Goal: Task Accomplishment & Management: Manage account settings

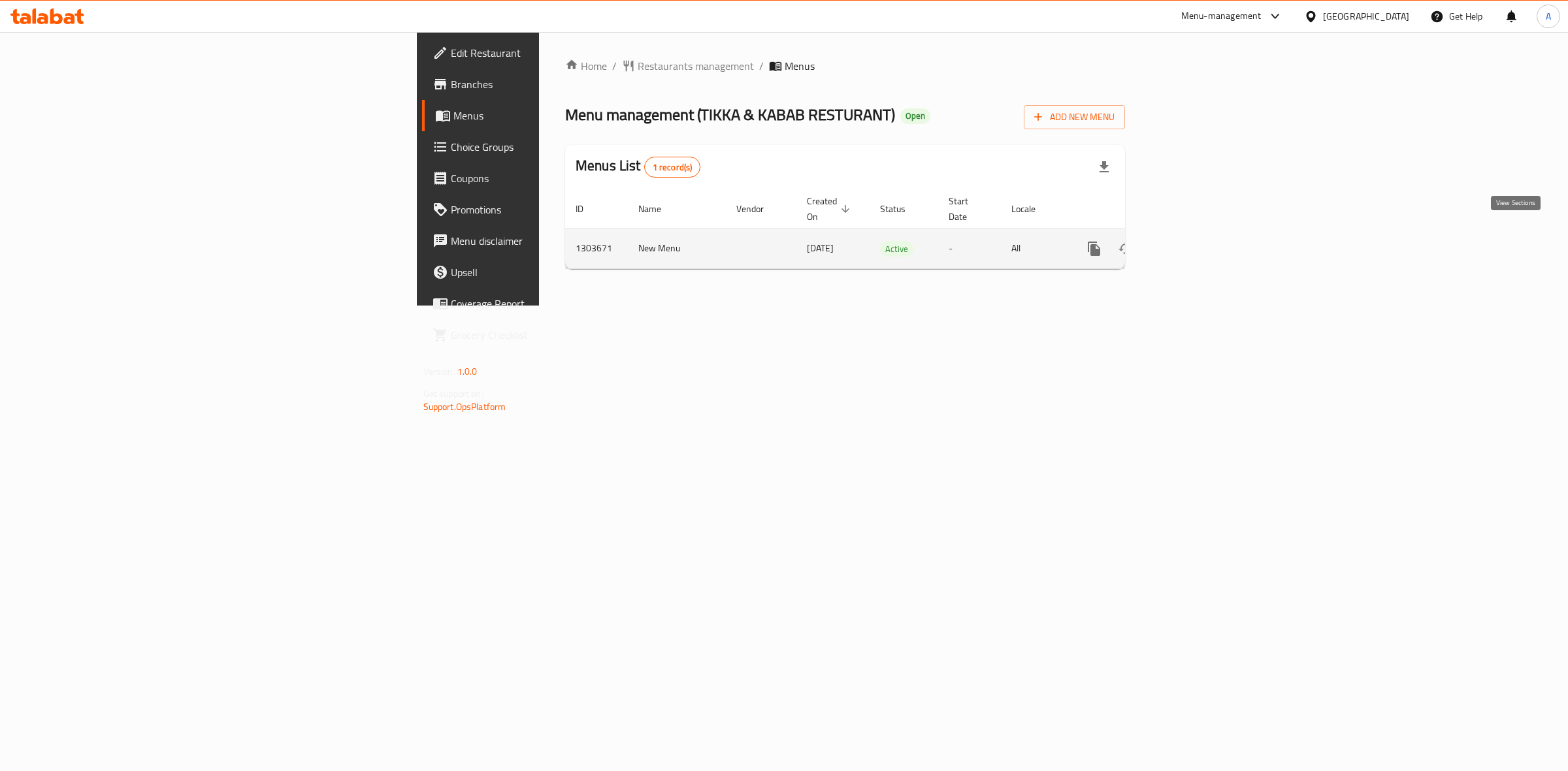
click at [1196, 241] on icon "enhanced table" at bounding box center [1188, 249] width 16 height 15
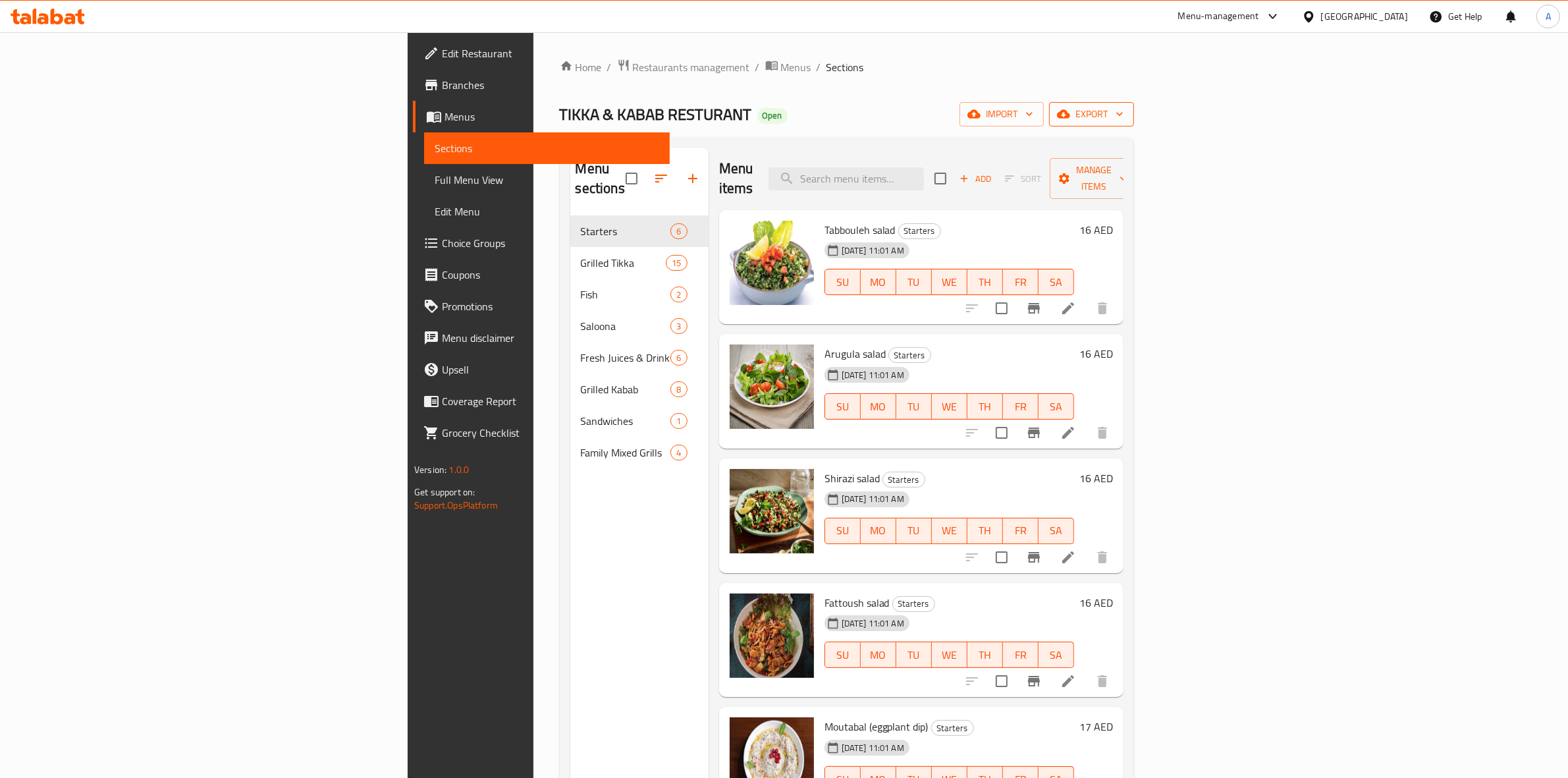
click at [1126, 115] on icon "button" at bounding box center [1120, 114] width 13 height 13
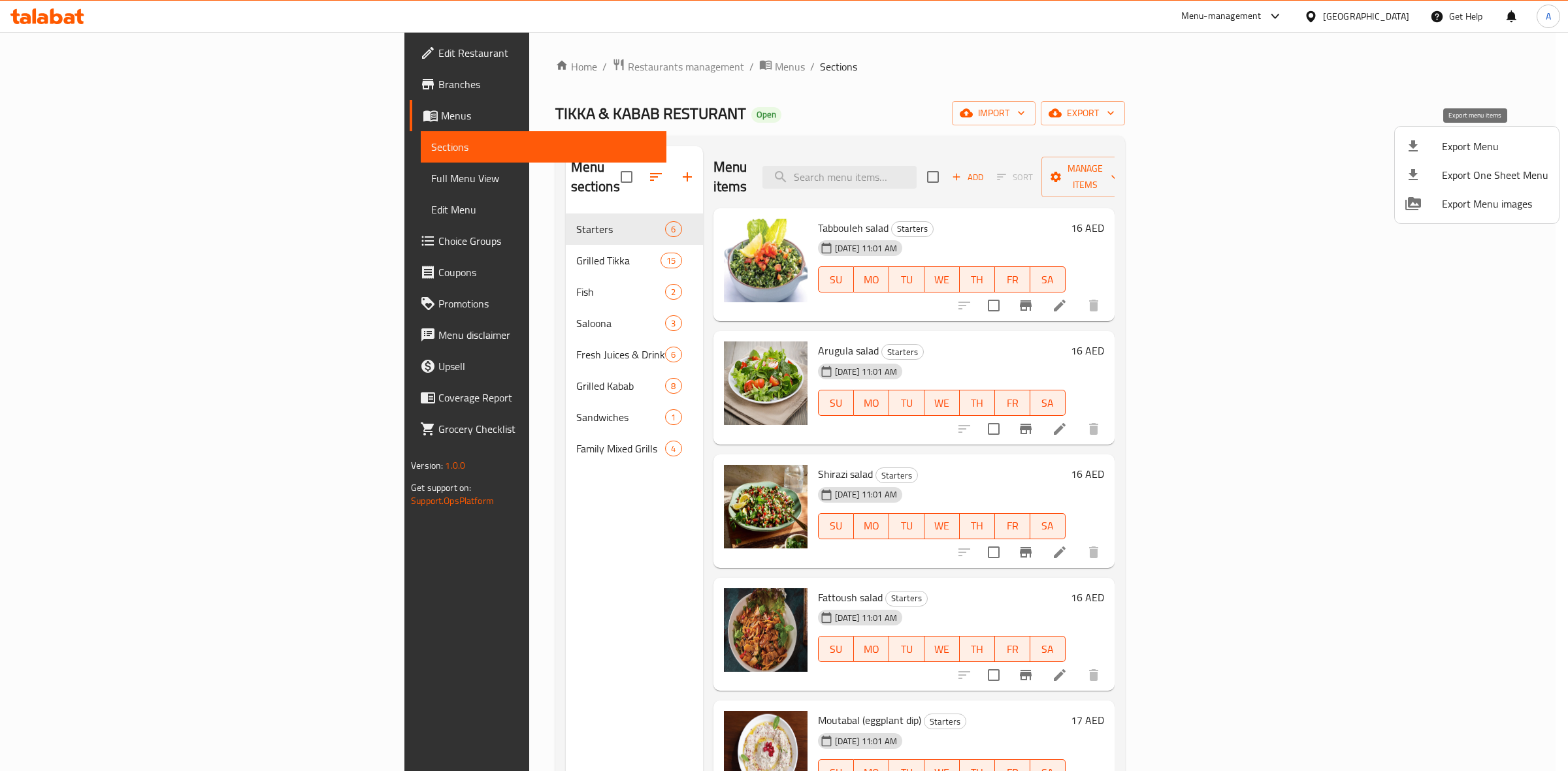
click at [1409, 142] on icon at bounding box center [1412, 146] width 16 height 15
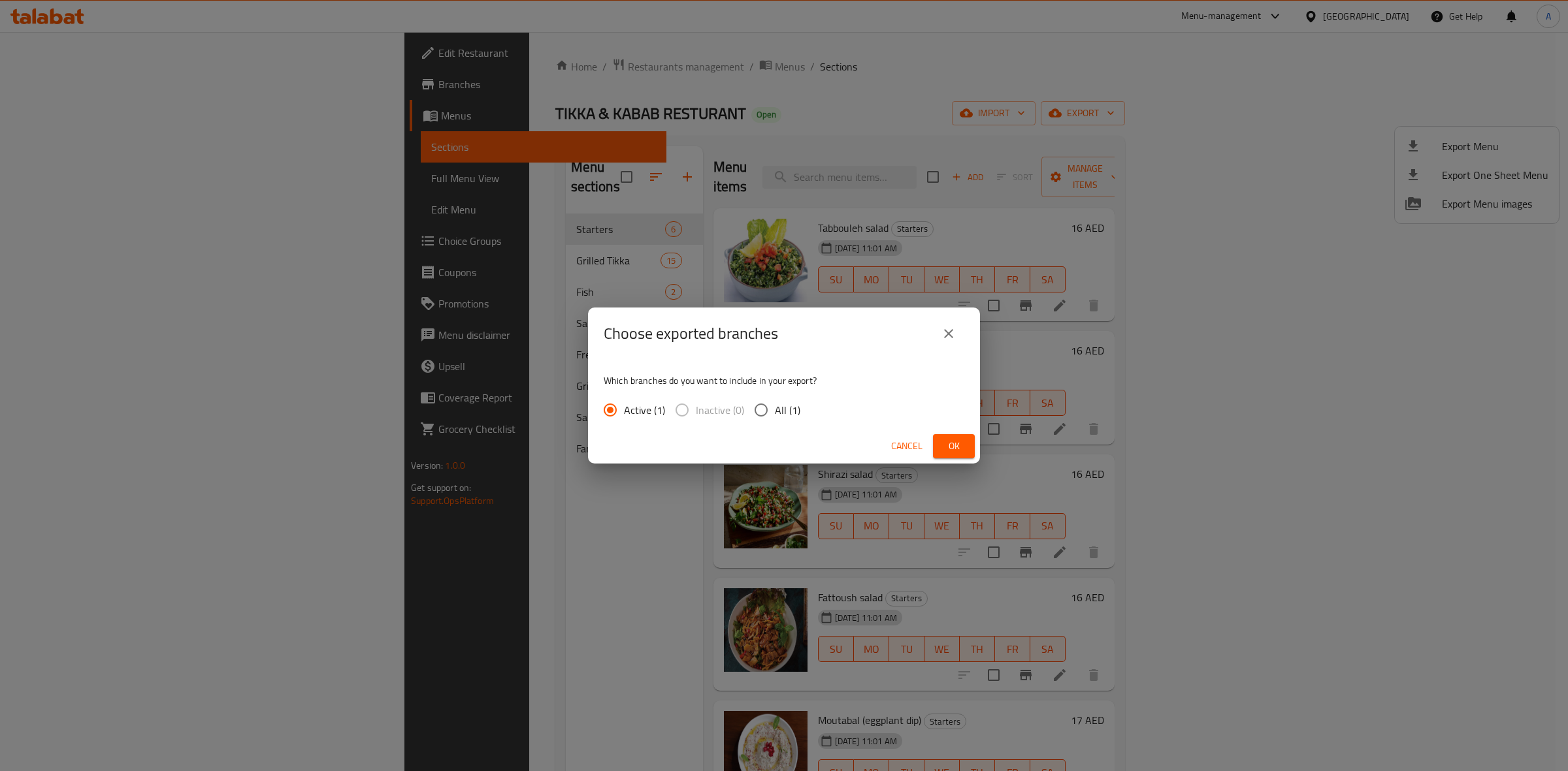
click at [758, 410] on input "All (1)" at bounding box center [760, 409] width 27 height 27
radio input "true"
click at [965, 448] on button "Ok" at bounding box center [954, 446] width 42 height 24
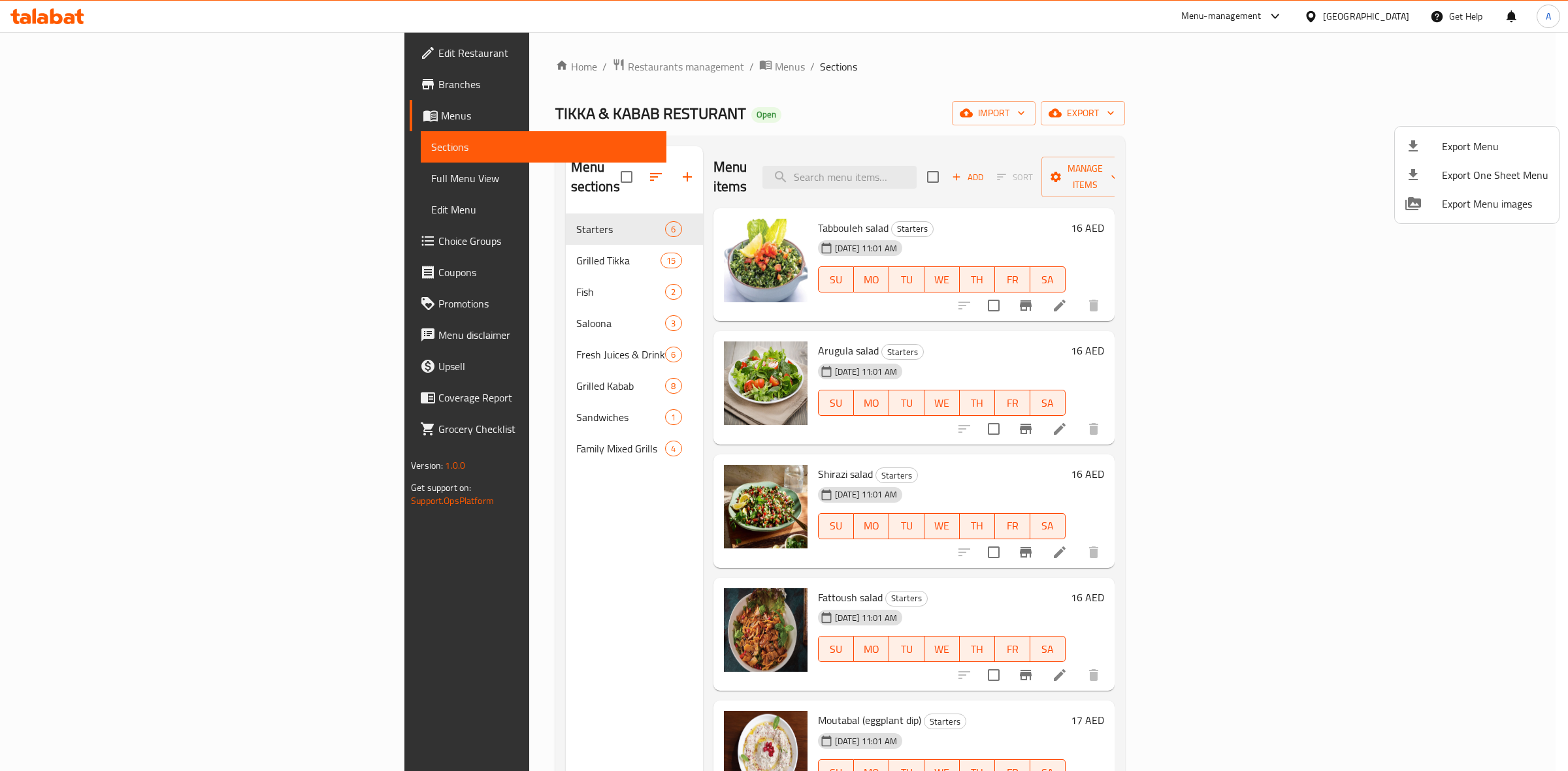
click at [860, 156] on div at bounding box center [784, 385] width 1568 height 771
click at [860, 156] on div "Menu items Add Sort Manage items" at bounding box center [913, 177] width 401 height 62
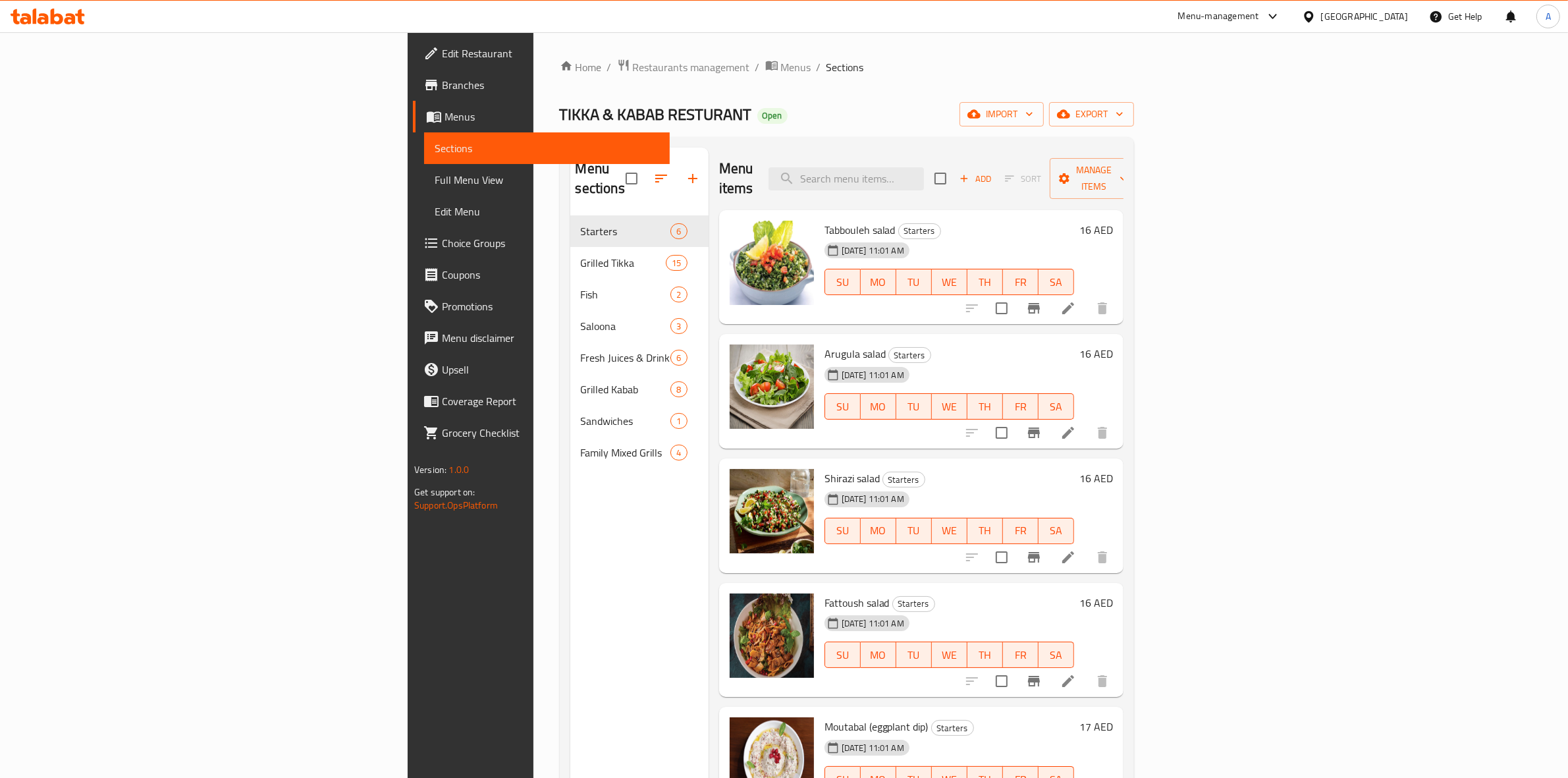
drag, startPoint x: 1121, startPoint y: 228, endPoint x: 1128, endPoint y: 218, distance: 12.2
click at [1079, 237] on div "25-08-2025 11:01 AM SU MO TU WE TH FR SA" at bounding box center [950, 273] width 260 height 71
click at [691, 74] on ol "Home / Restaurants management / Menus / Sections" at bounding box center [847, 67] width 575 height 17
click at [691, 73] on ol "Home / Restaurants management / Menus / Sections" at bounding box center [847, 67] width 575 height 17
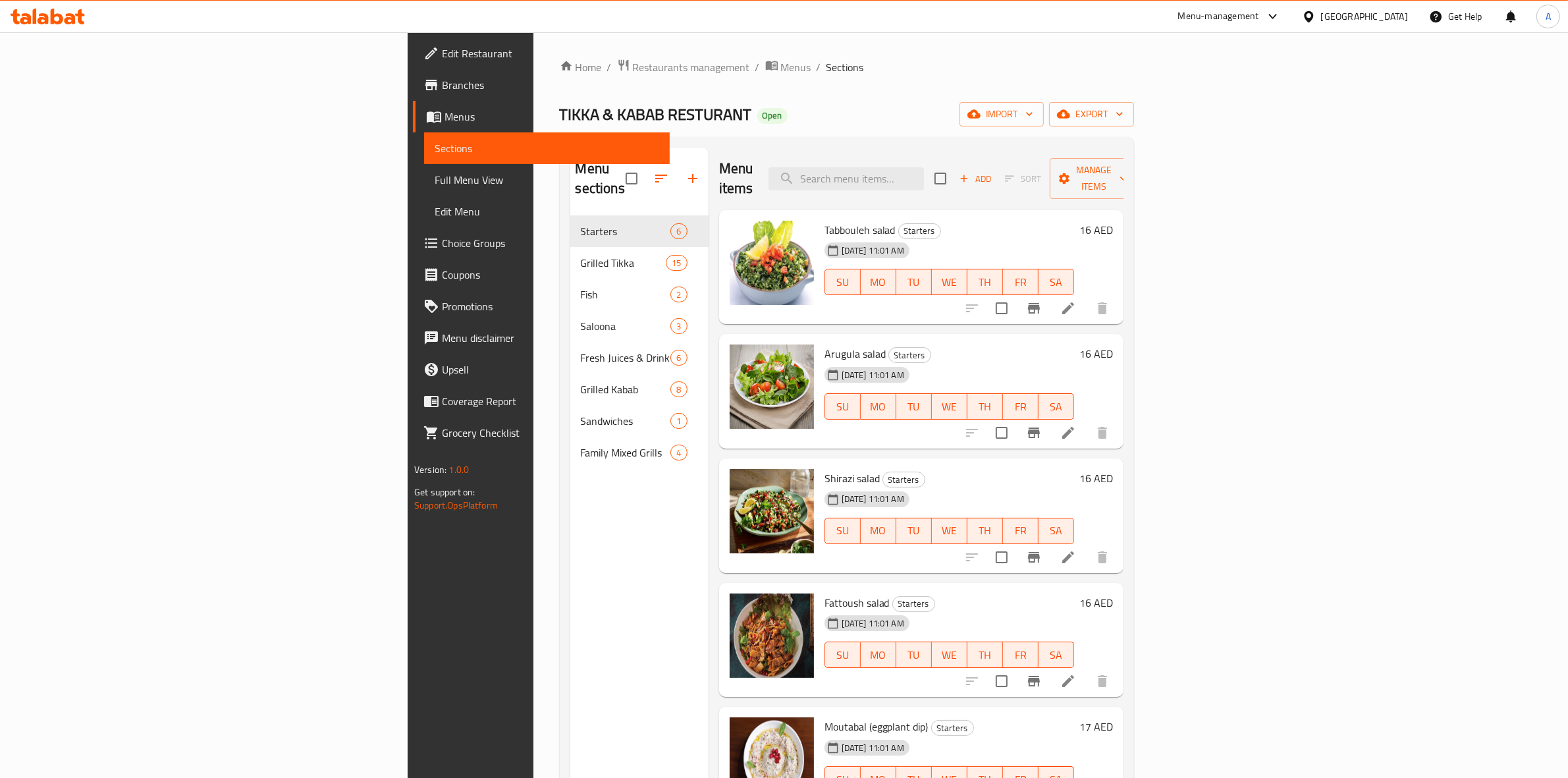
click at [690, 83] on div "Home / Restaurants management / Menus / Sections TIKKA & KABAB RESTURANT Open i…" at bounding box center [847, 497] width 575 height 878
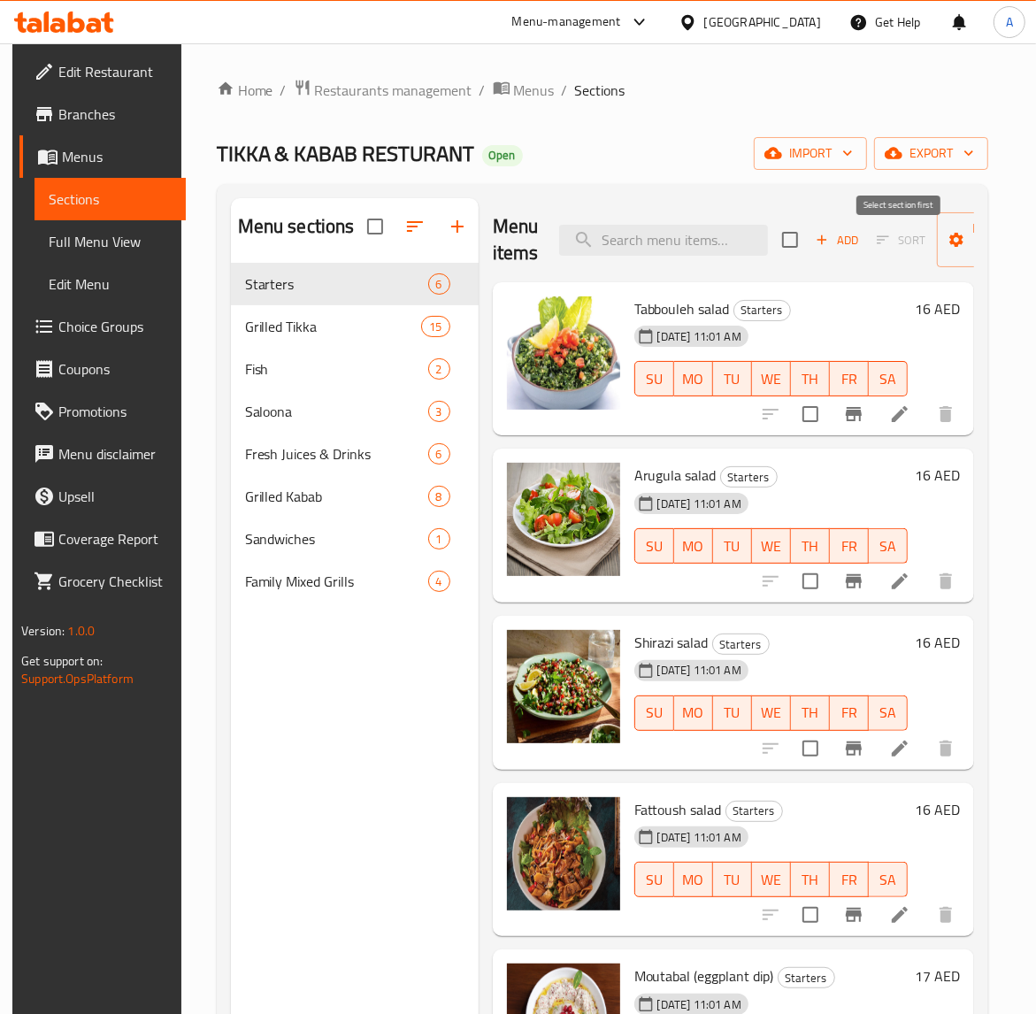
click at [873, 240] on span "Sort" at bounding box center [901, 240] width 72 height 27
click at [874, 243] on span "Sort" at bounding box center [901, 240] width 72 height 27
click at [585, 187] on div "Menu sections Starters 6 Grilled Tikka 15 Fish 2 Saloona 3 Fresh Juices & Drink…" at bounding box center [603, 705] width 772 height 1042
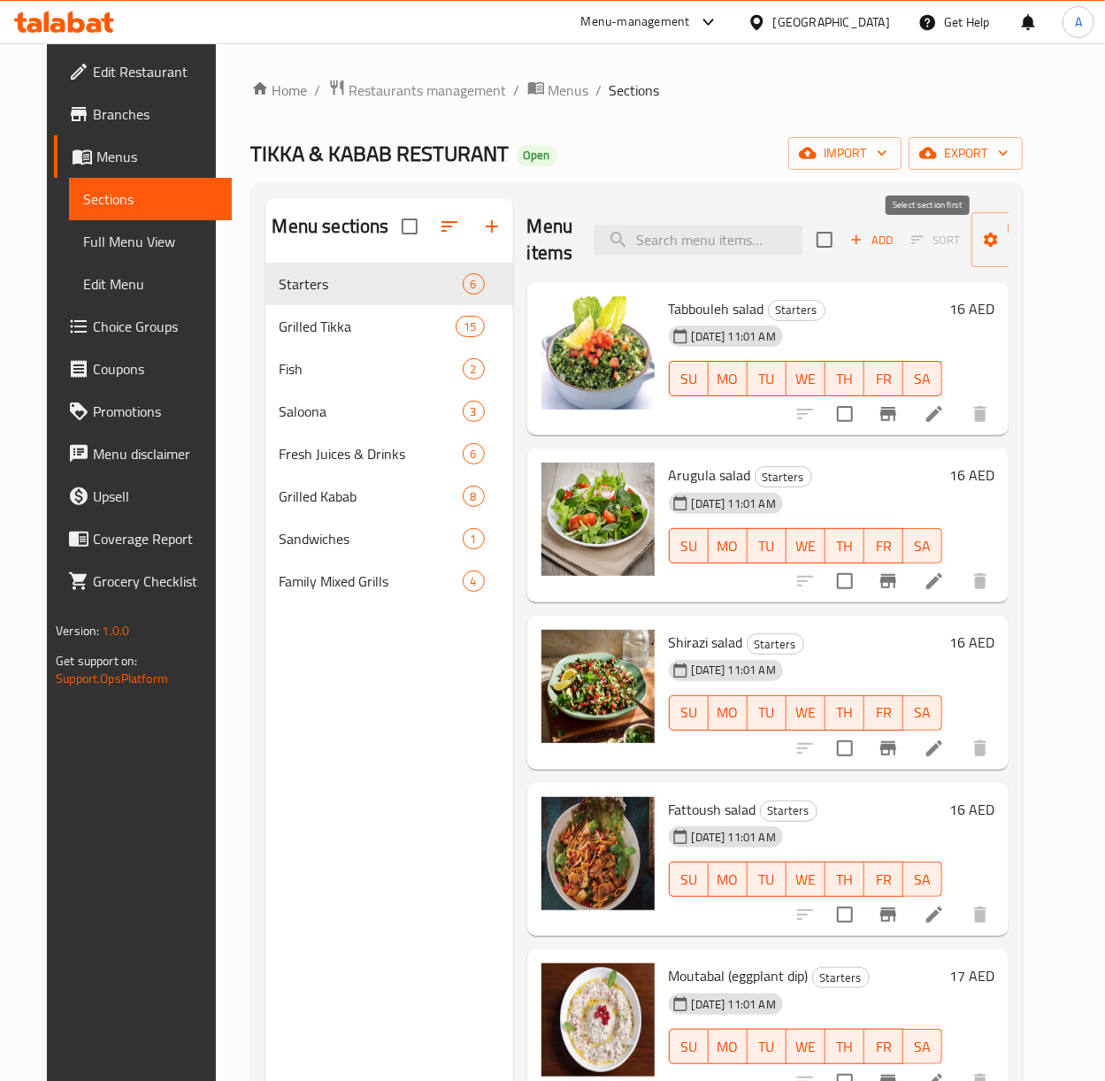
click at [911, 251] on span "Sort" at bounding box center [936, 240] width 72 height 27
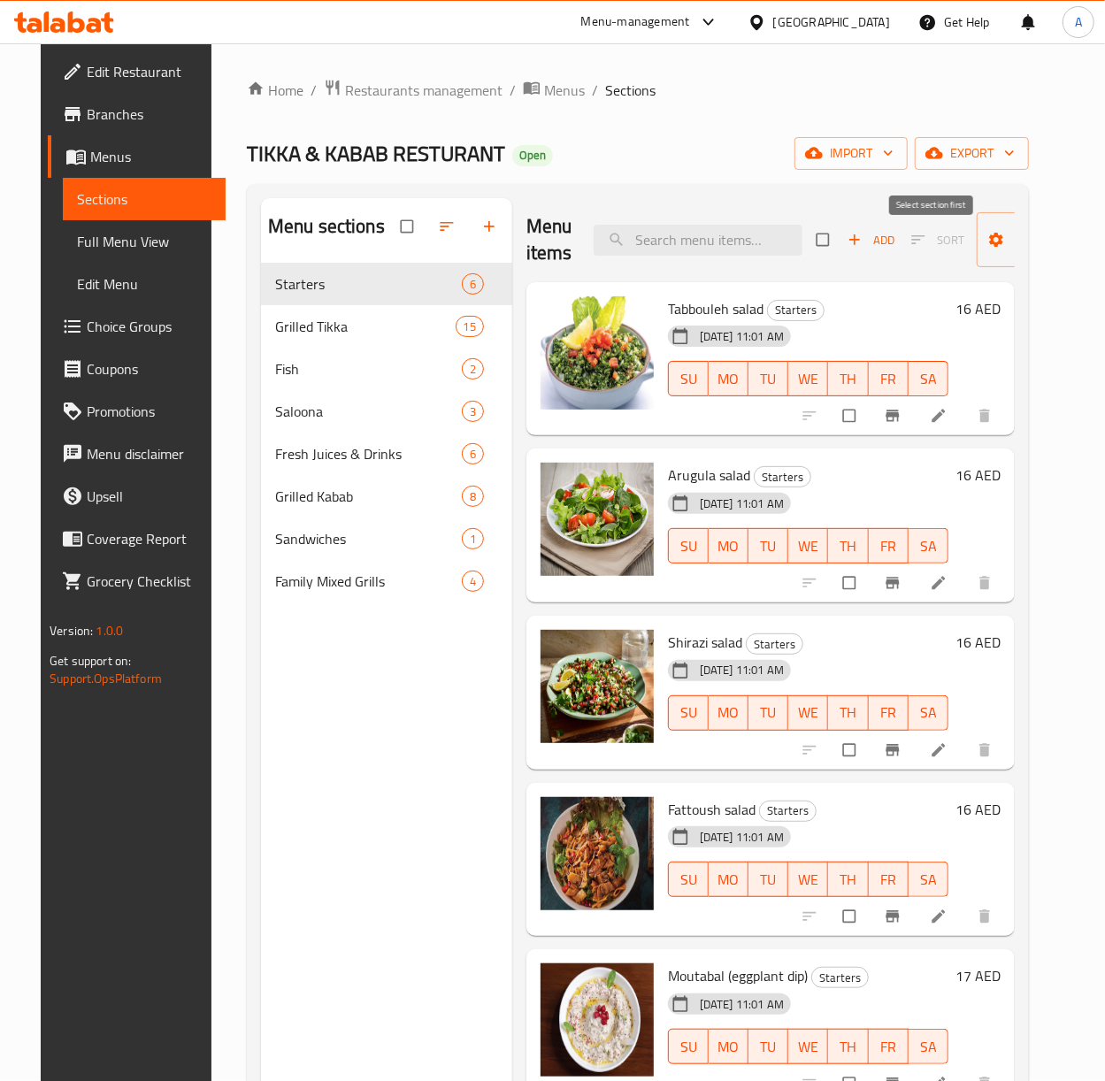
click at [900, 237] on span "Sort" at bounding box center [938, 240] width 77 height 27
click at [914, 242] on span "Sort" at bounding box center [938, 240] width 77 height 27
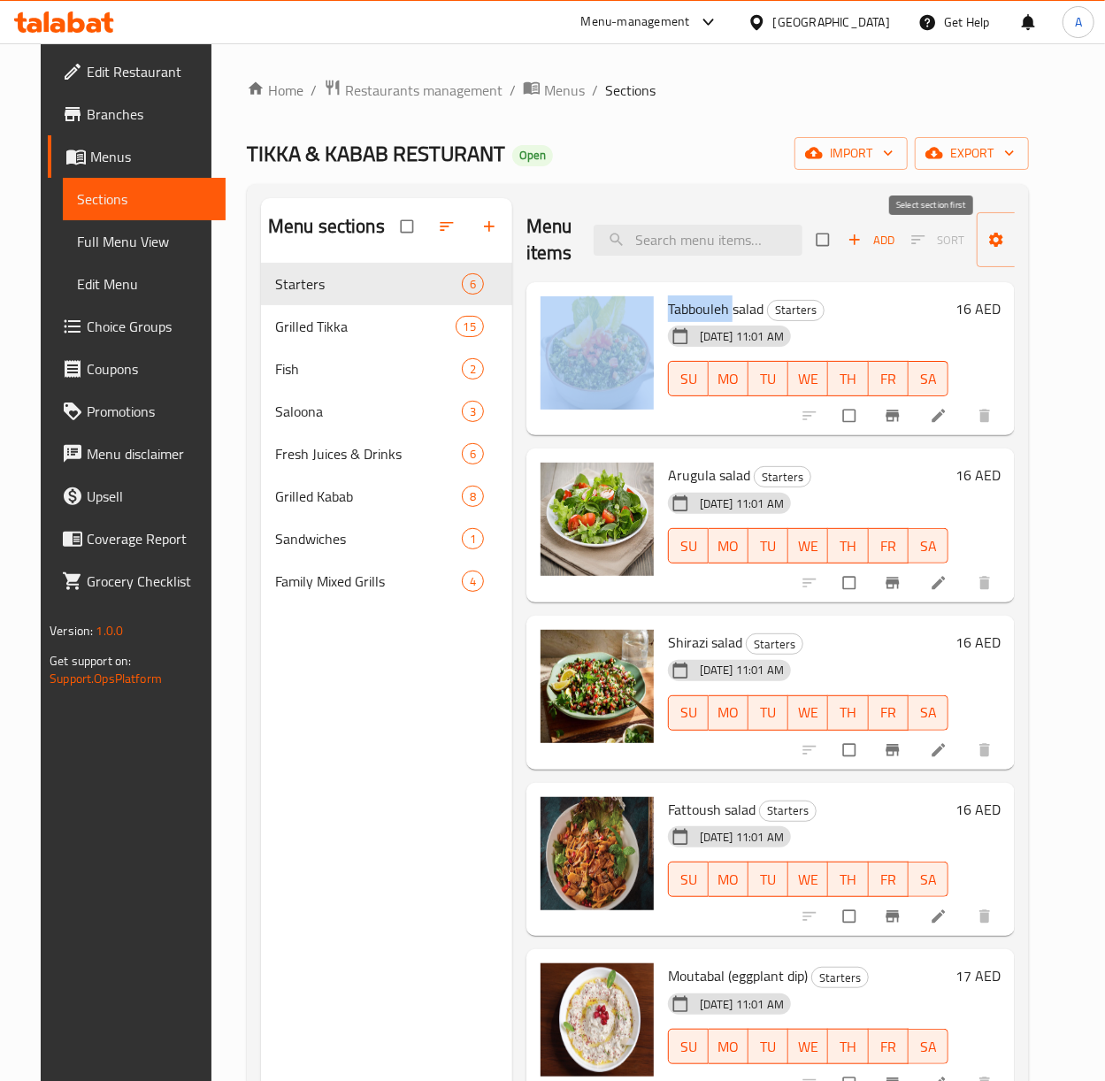
click at [914, 242] on span "Sort" at bounding box center [938, 240] width 77 height 27
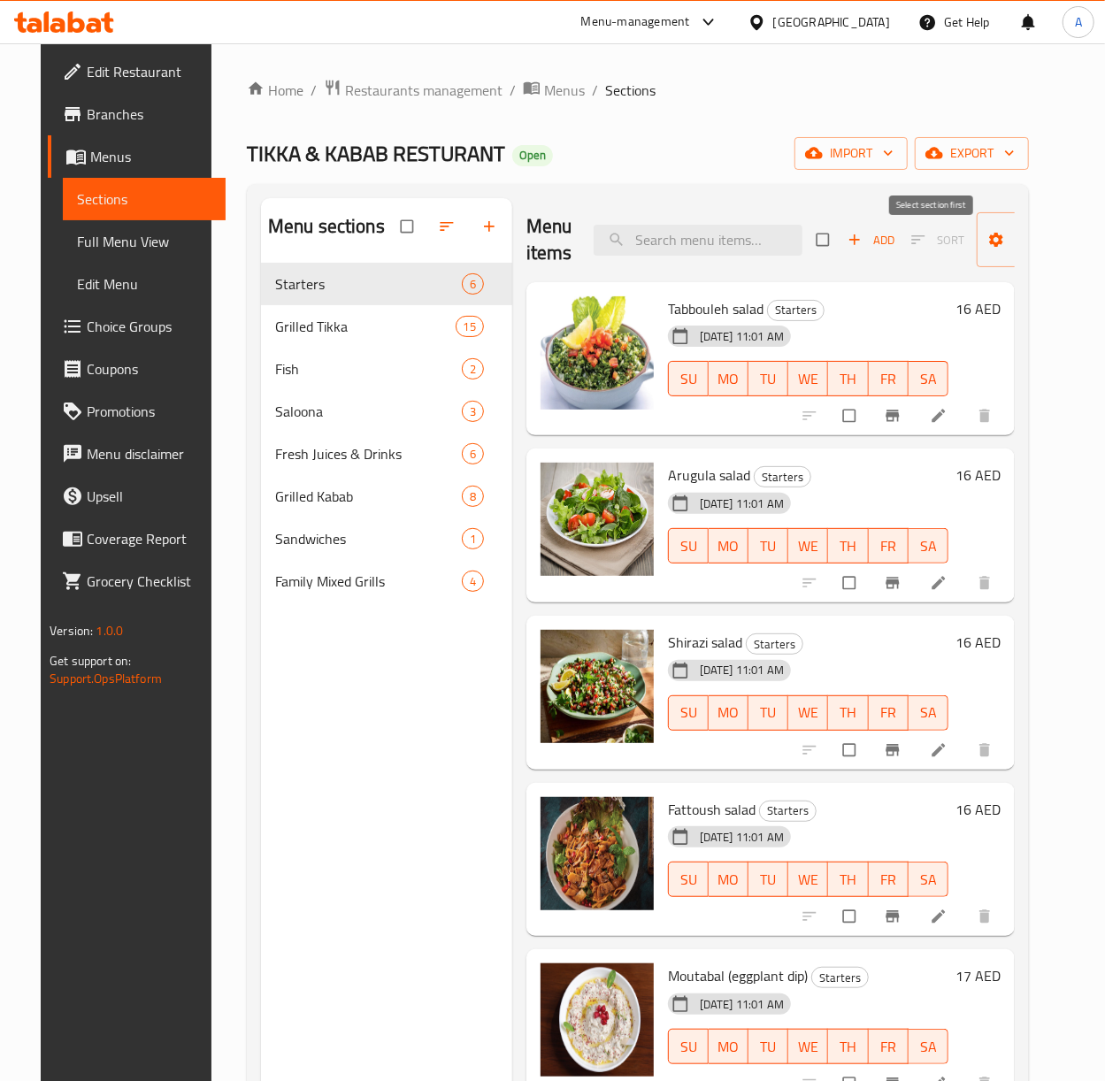
click at [914, 241] on span "Sort" at bounding box center [938, 240] width 77 height 27
click at [914, 235] on span "Sort" at bounding box center [938, 240] width 77 height 27
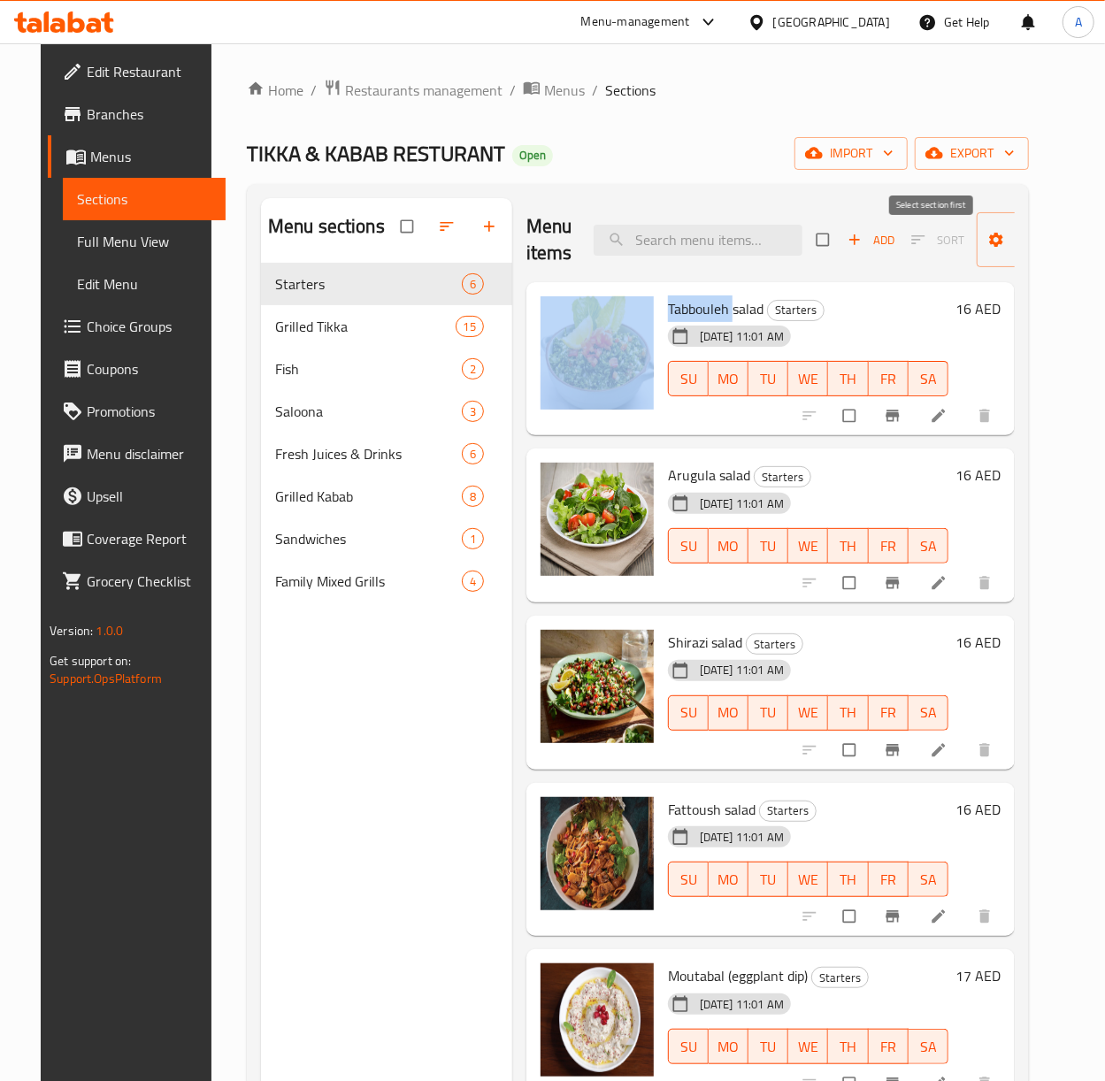
click at [914, 235] on span "Sort" at bounding box center [938, 240] width 77 height 27
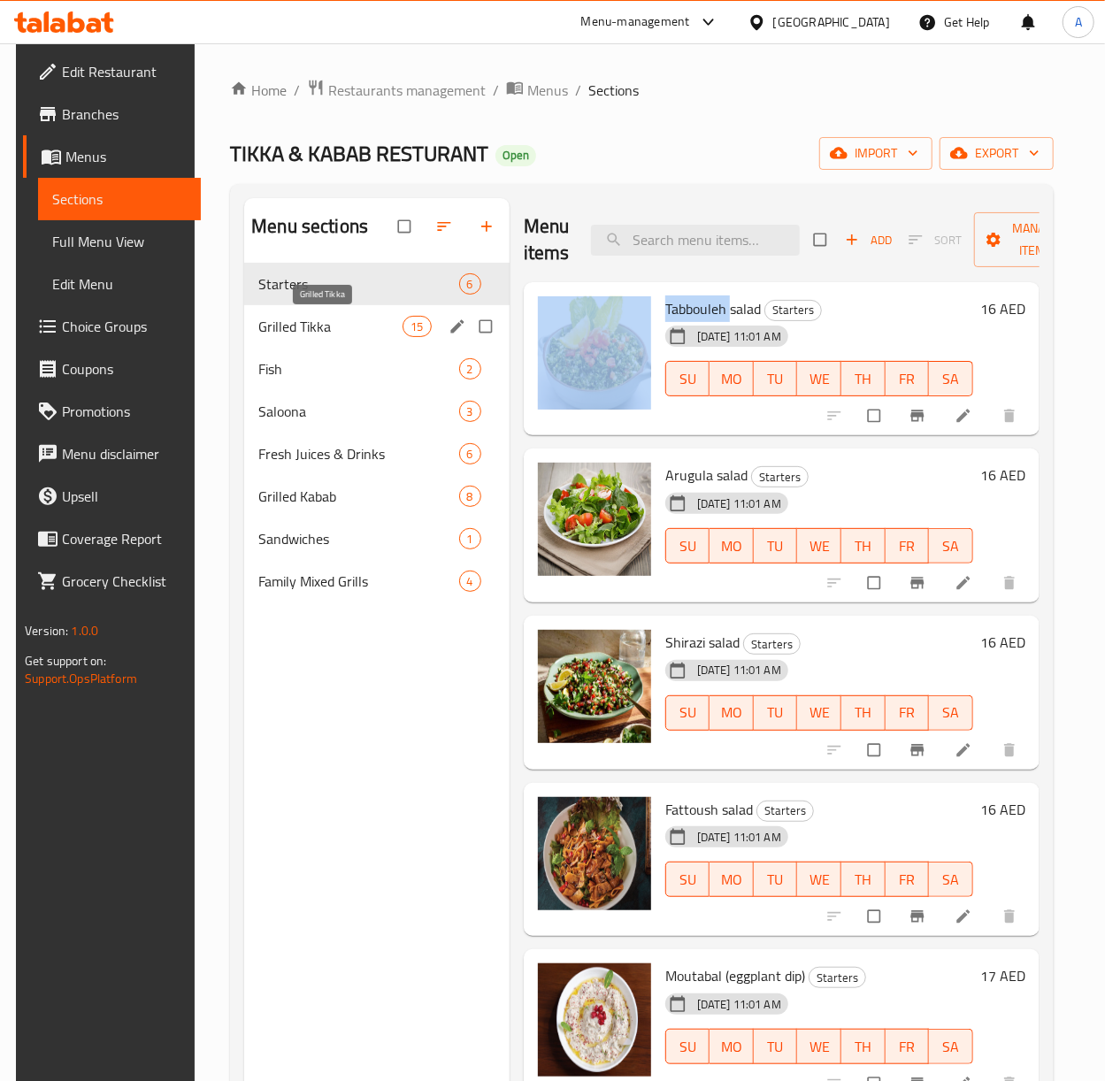
click at [299, 331] on span "Grilled Tikka" at bounding box center [330, 326] width 144 height 21
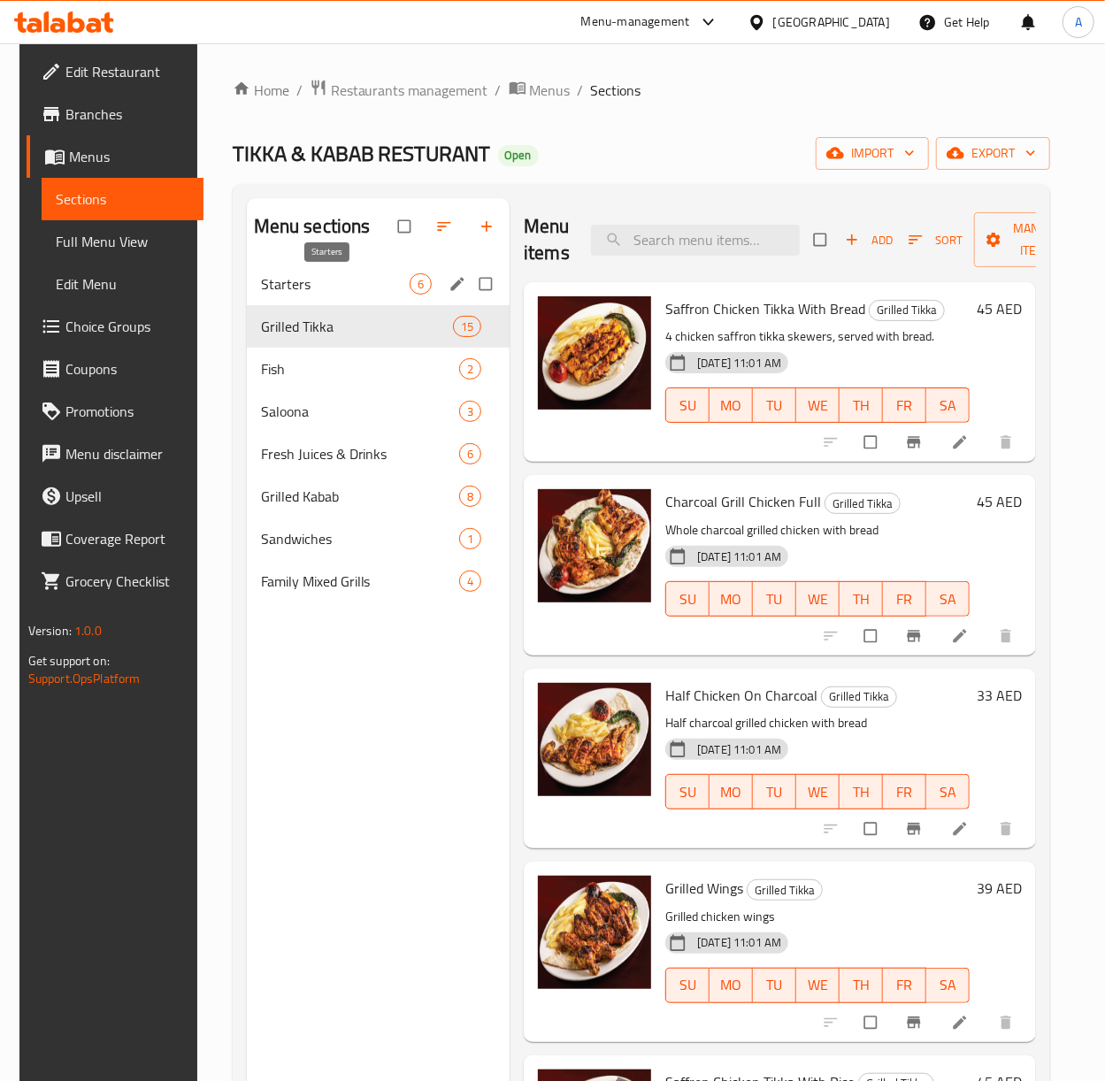
click at [310, 288] on span "Starters" at bounding box center [335, 283] width 149 height 21
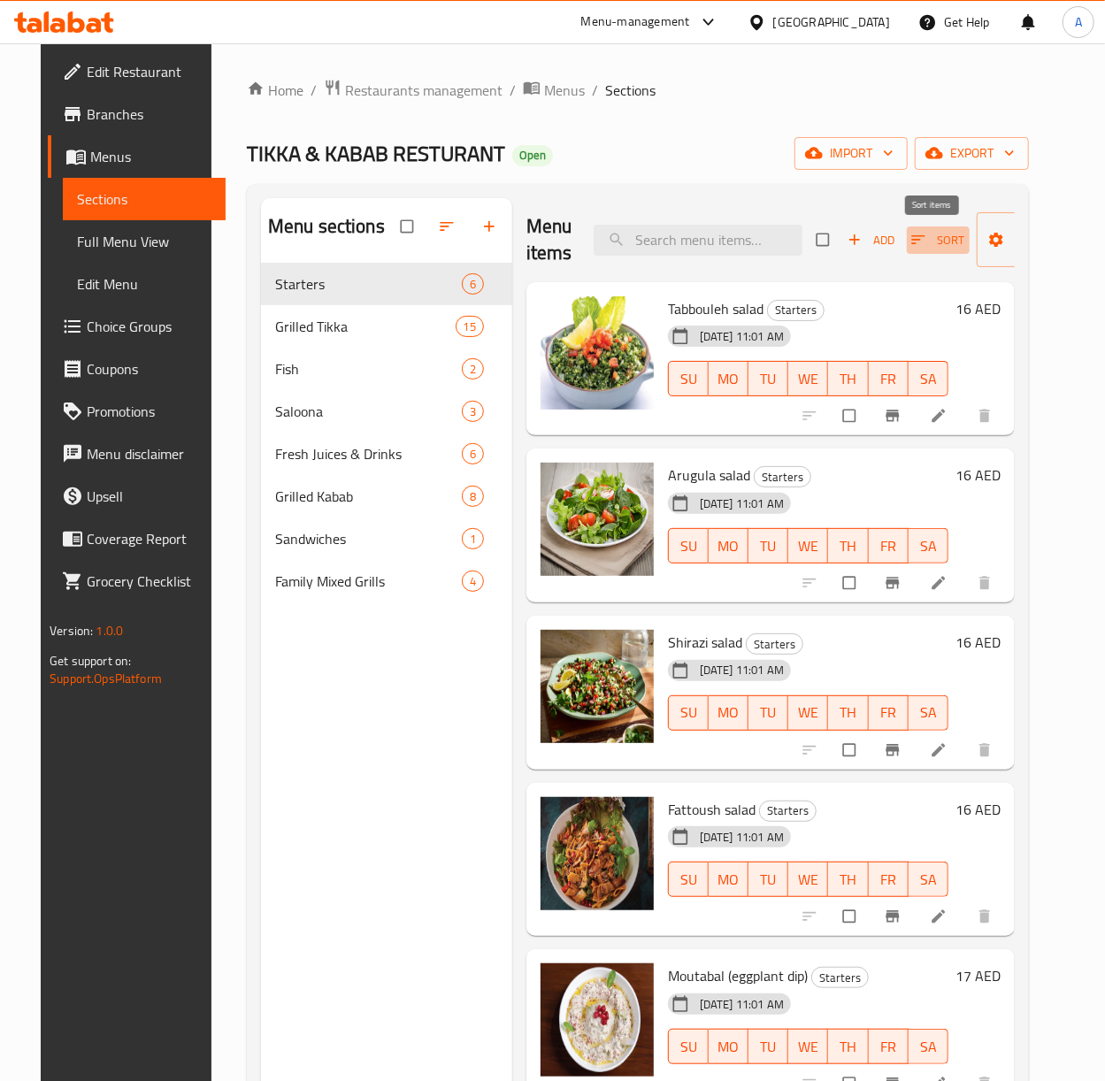
click at [911, 241] on icon "button" at bounding box center [917, 239] width 13 height 9
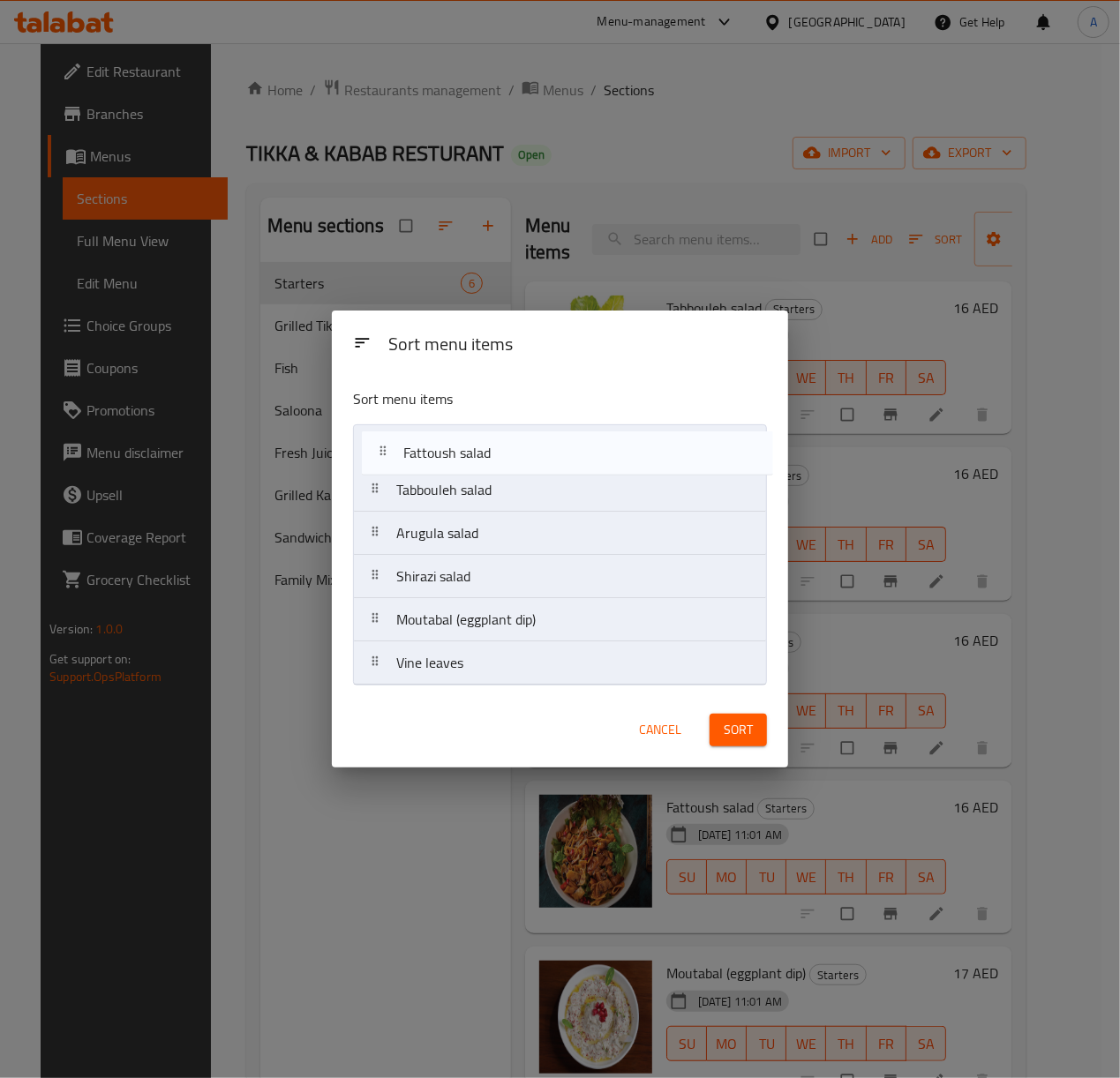
drag, startPoint x: 472, startPoint y: 586, endPoint x: 479, endPoint y: 456, distance: 130.2
click at [479, 456] on nav "Tabbouleh salad Arugula salad Shirazi salad Fattoush salad Moutabal (eggplant d…" at bounding box center [560, 555] width 414 height 261
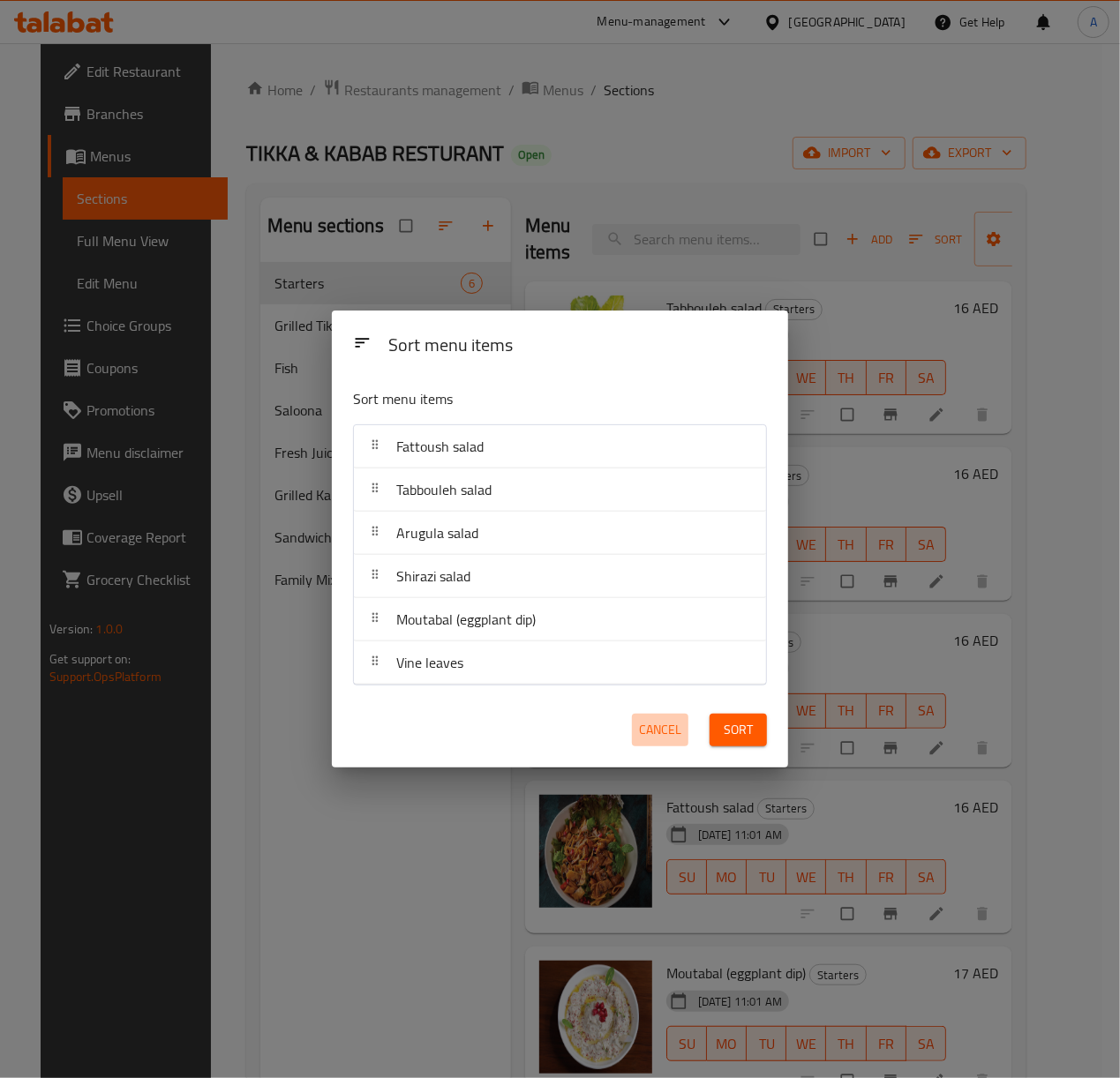
click at [661, 740] on span "Cancel" at bounding box center [660, 730] width 42 height 22
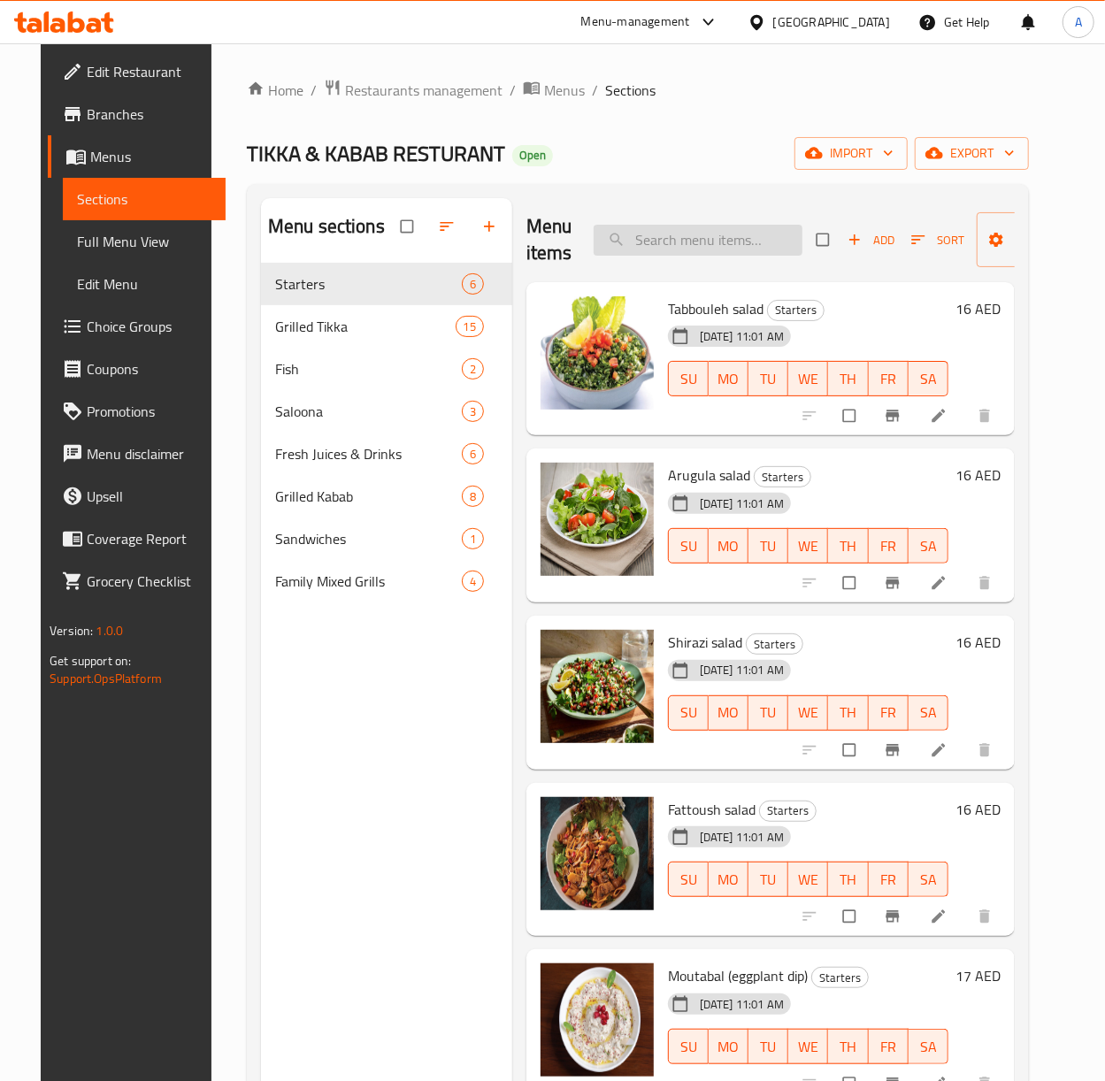
click at [755, 238] on input "search" at bounding box center [698, 240] width 209 height 31
type input "ة"
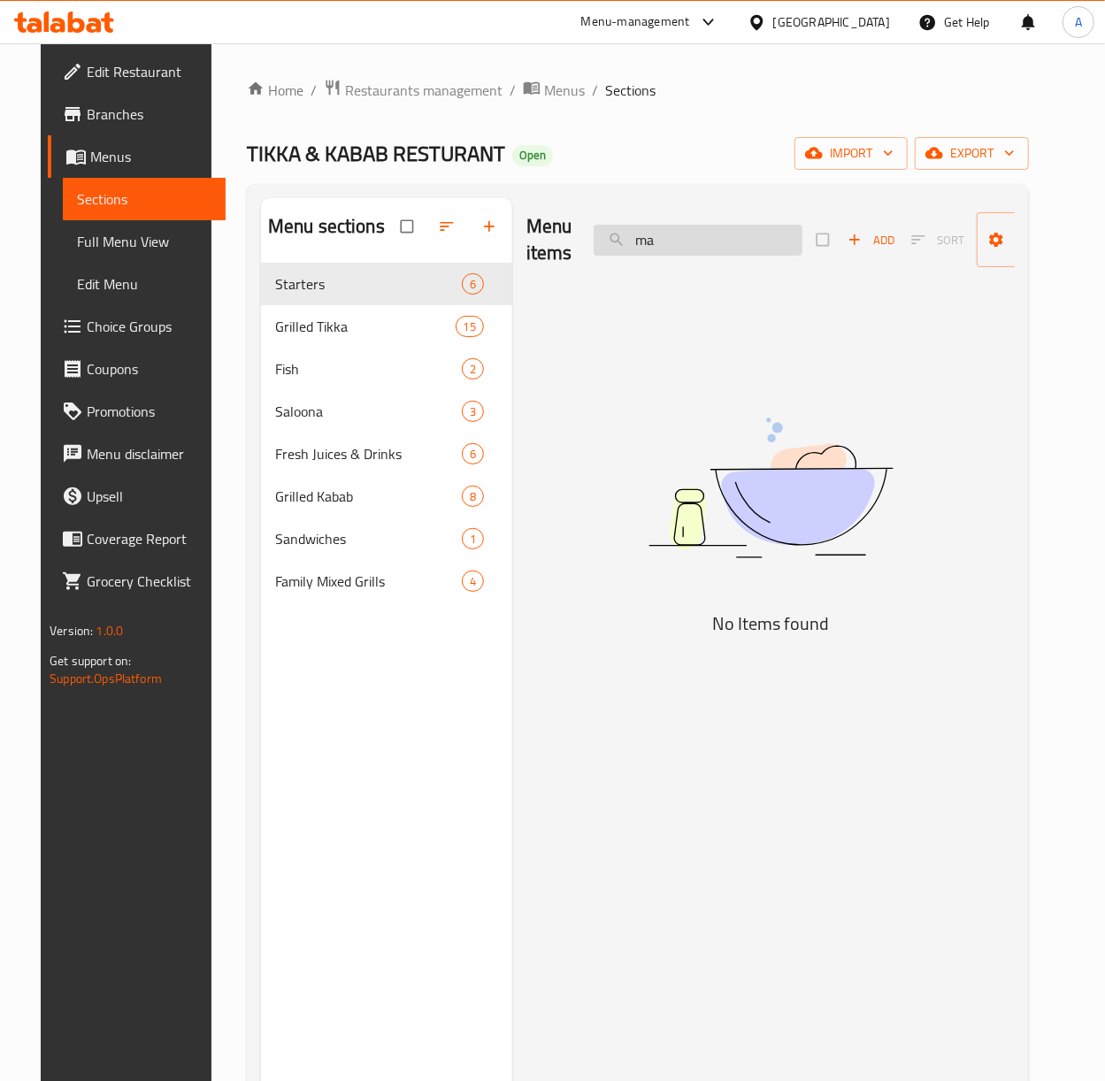
type input "m"
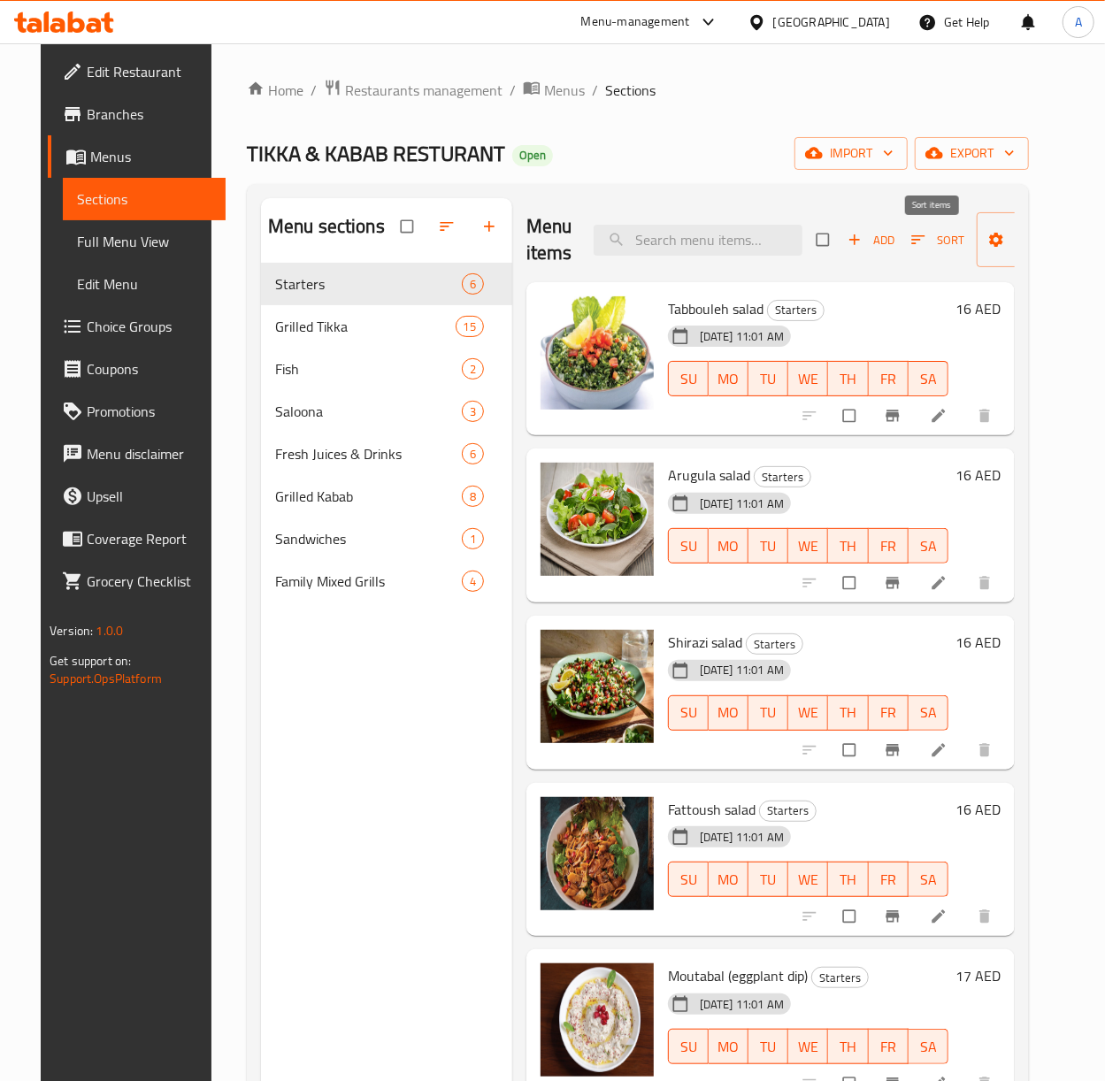
click at [910, 239] on icon "button" at bounding box center [919, 240] width 18 height 18
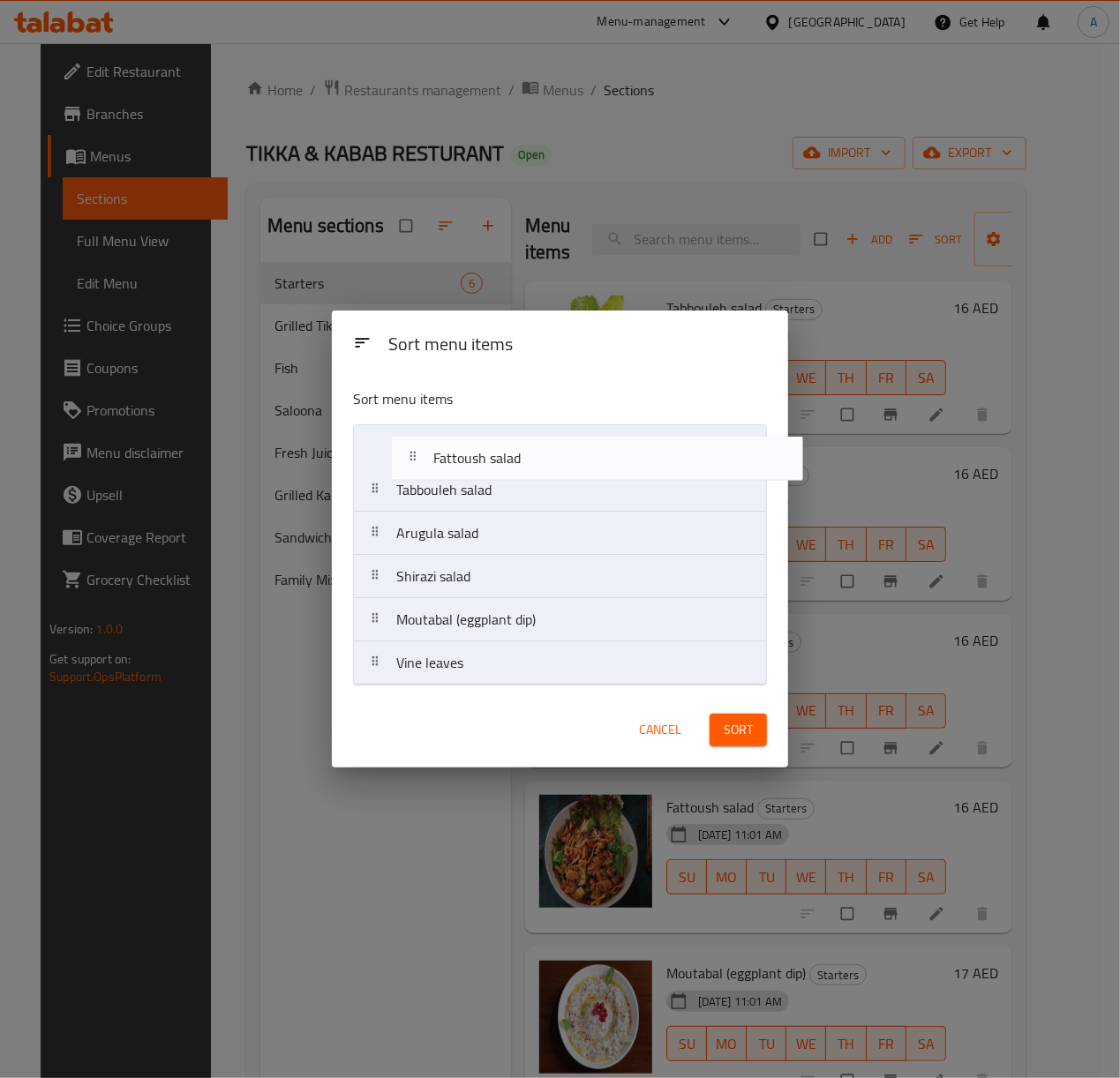
drag, startPoint x: 464, startPoint y: 590, endPoint x: 510, endPoint y: 457, distance: 140.7
click at [510, 457] on nav "Tabbouleh salad Arugula salad Shirazi salad Fattoush salad Moutabal (eggplant d…" at bounding box center [560, 555] width 414 height 261
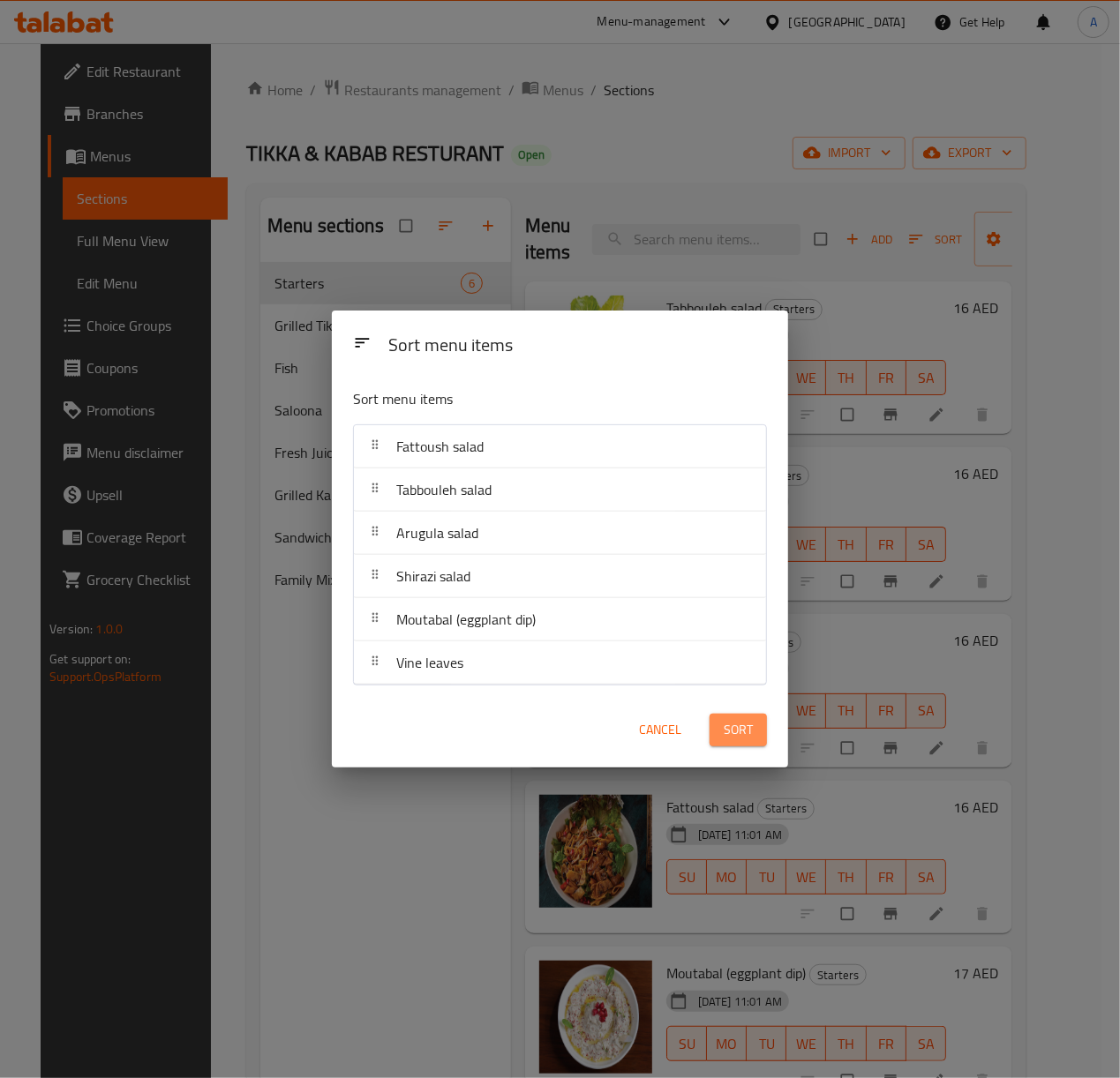
click at [734, 741] on span "Sort" at bounding box center [738, 730] width 29 height 22
click at [734, 742] on div "Sort" at bounding box center [738, 730] width 79 height 54
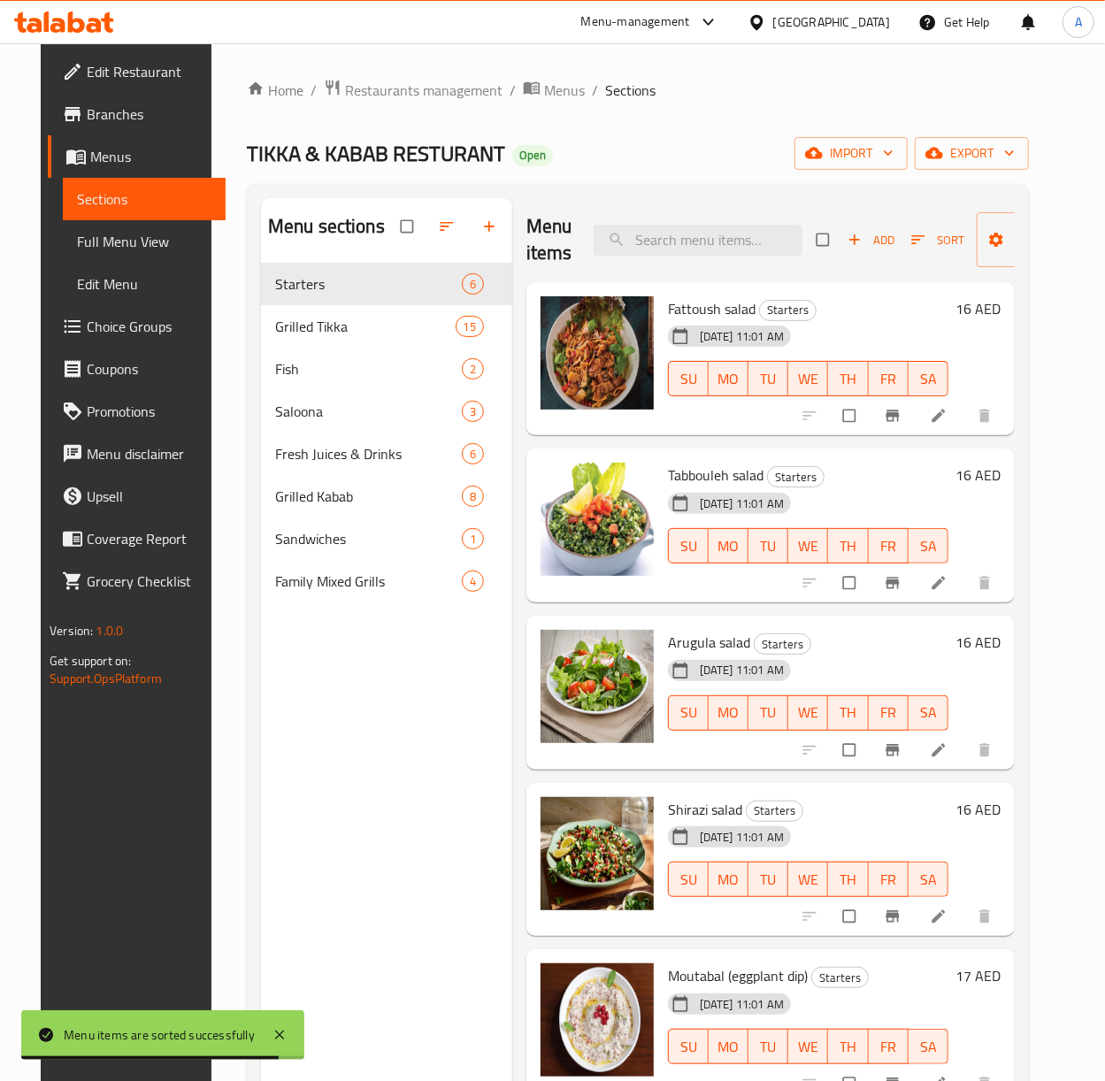
click at [986, 313] on h6 "16 AED" at bounding box center [978, 308] width 45 height 25
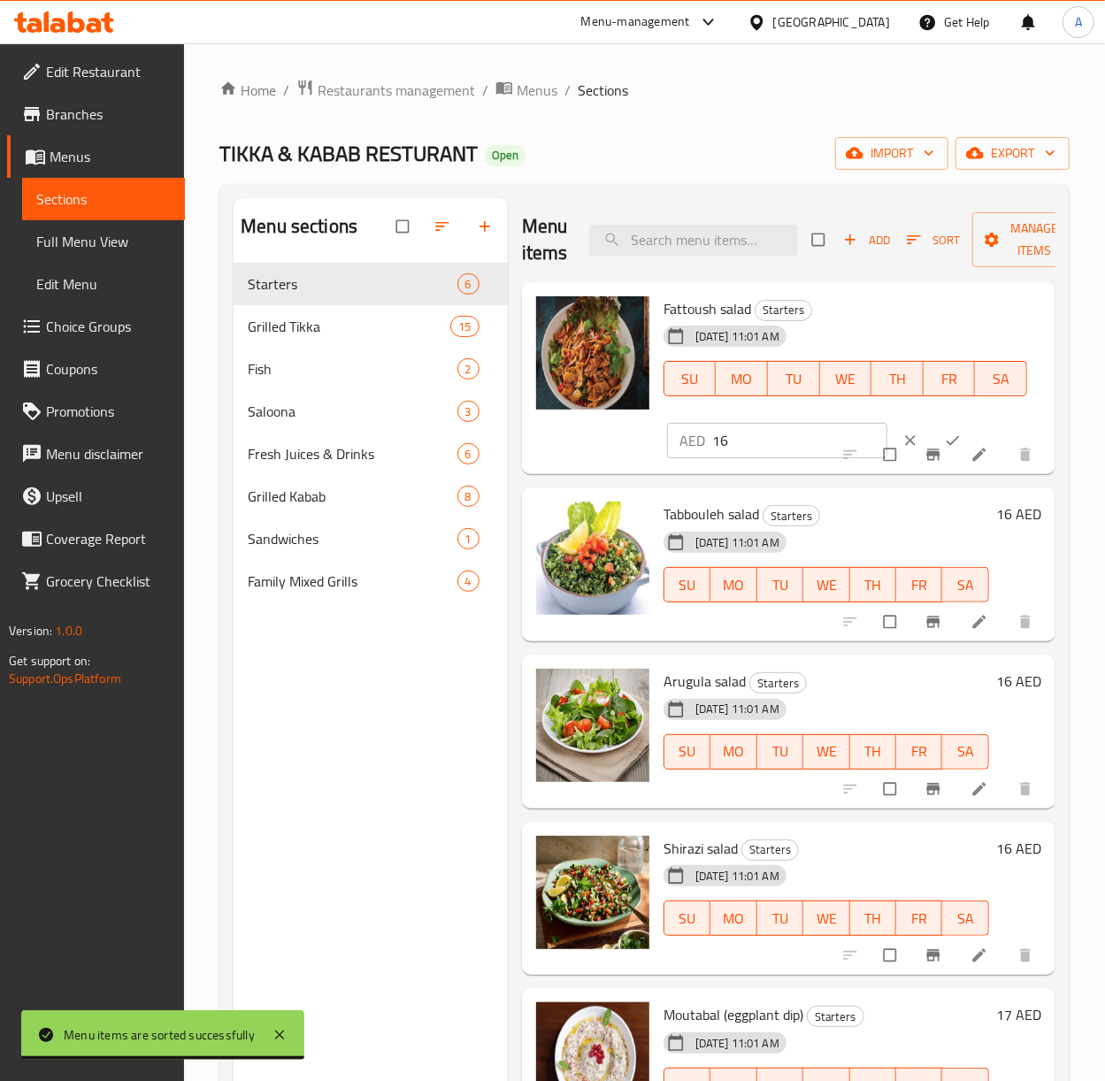
click at [737, 442] on input "16" at bounding box center [799, 440] width 175 height 35
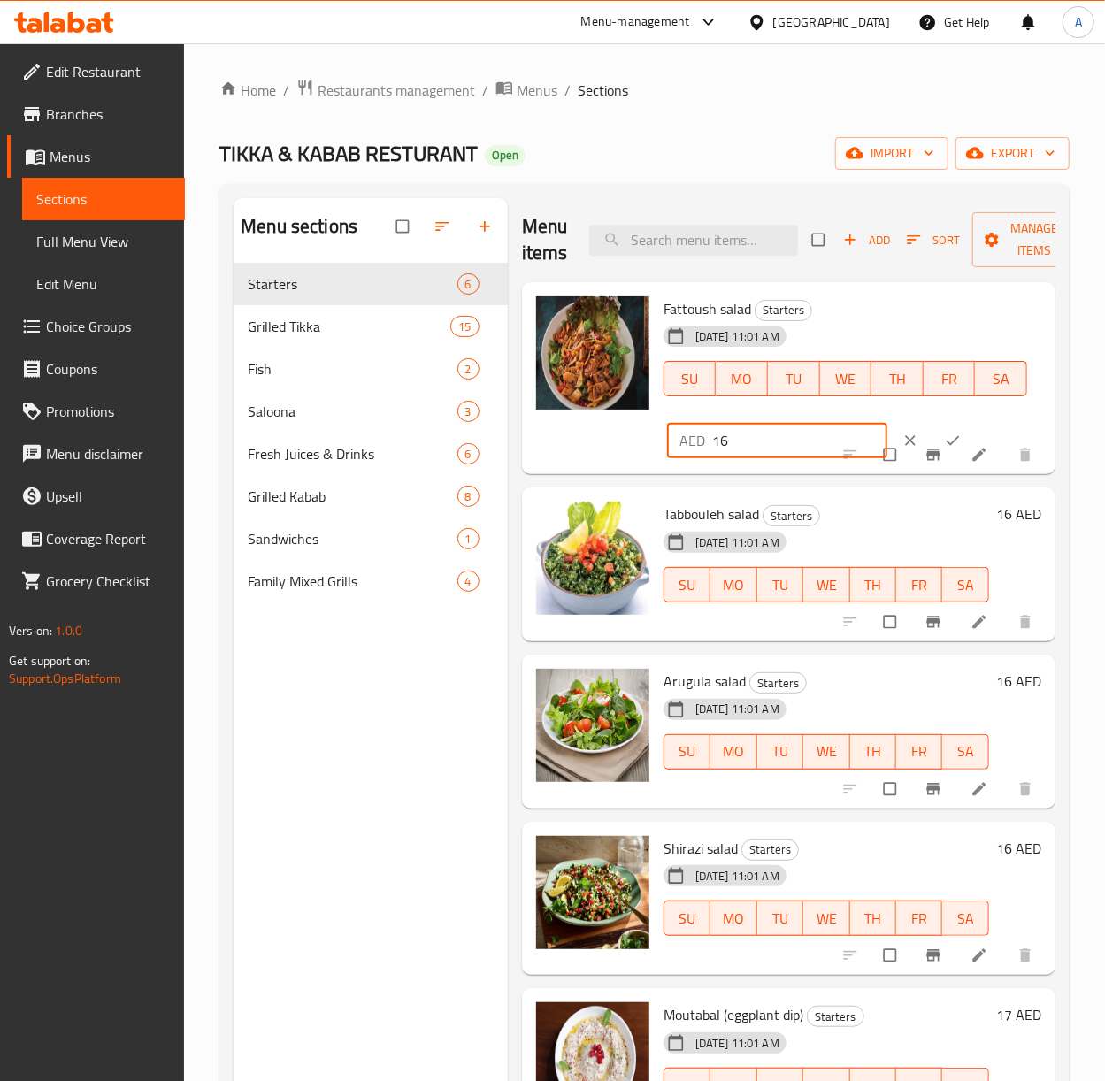
click at [737, 442] on input "16" at bounding box center [799, 440] width 175 height 35
type input "25"
click at [934, 430] on button "ok" at bounding box center [955, 440] width 42 height 39
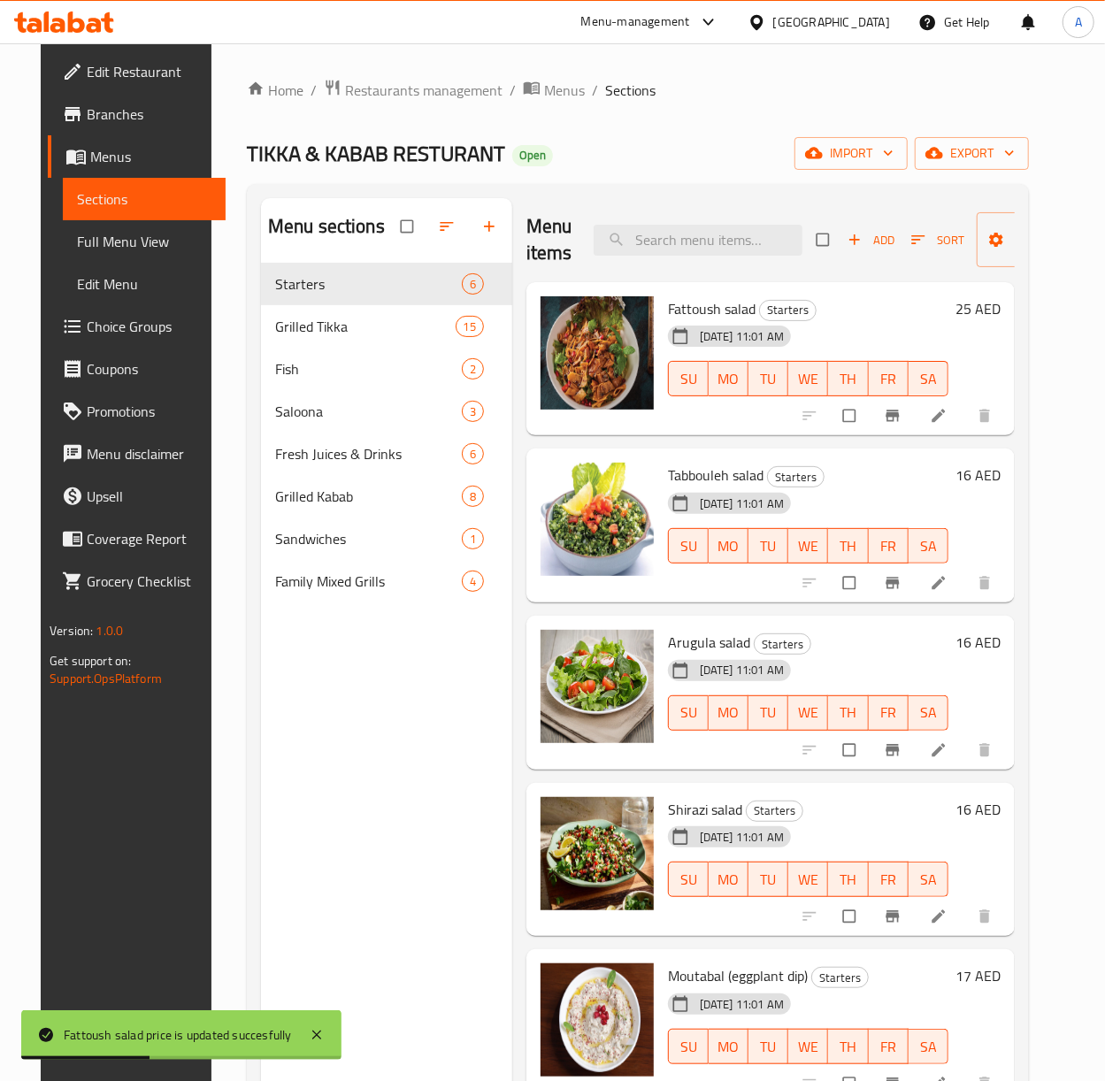
click at [996, 469] on h6 "16 AED" at bounding box center [978, 475] width 45 height 25
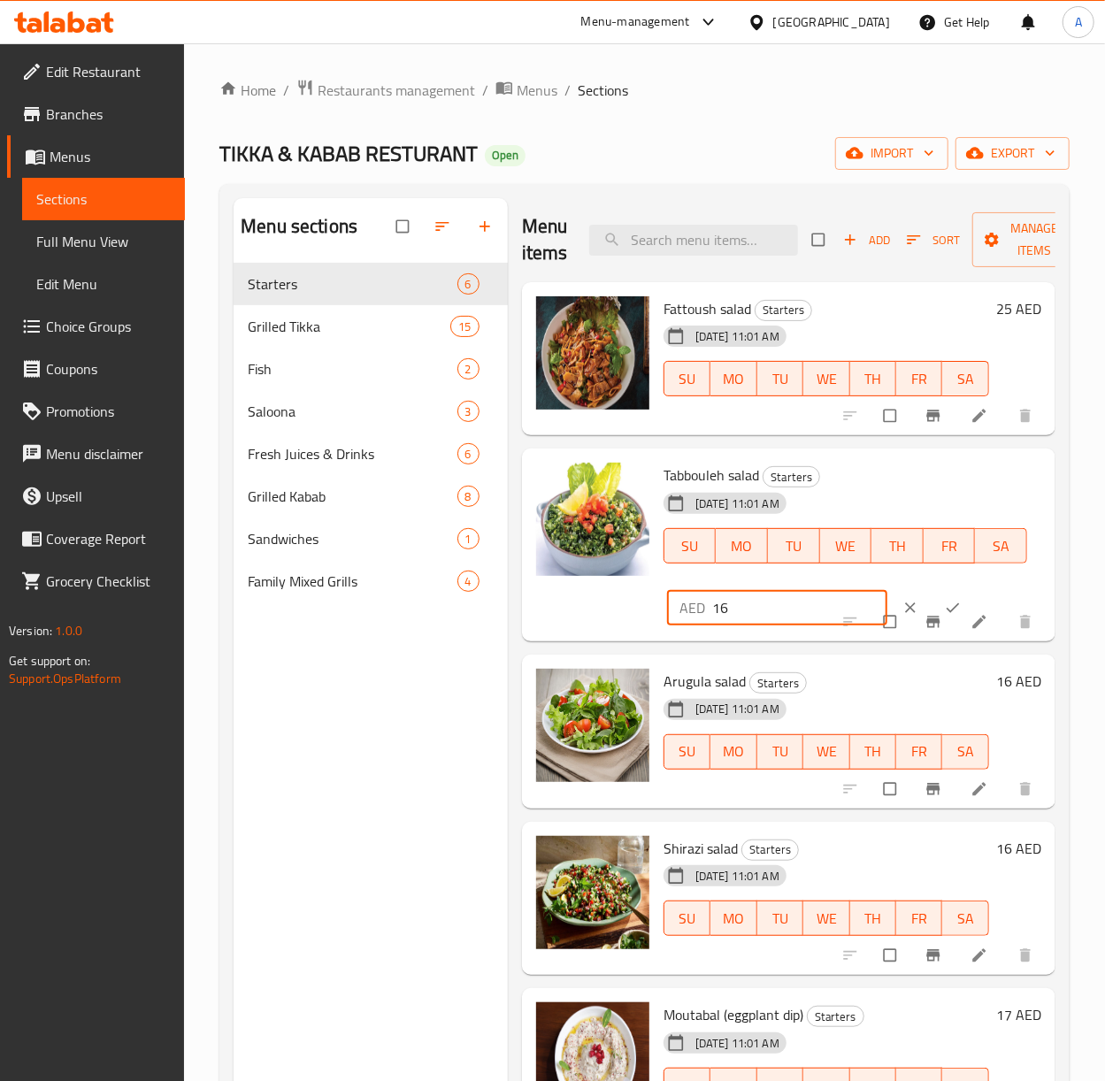
click at [731, 607] on input "16" at bounding box center [799, 607] width 175 height 35
type input "25"
click at [934, 598] on button "ok" at bounding box center [955, 607] width 42 height 39
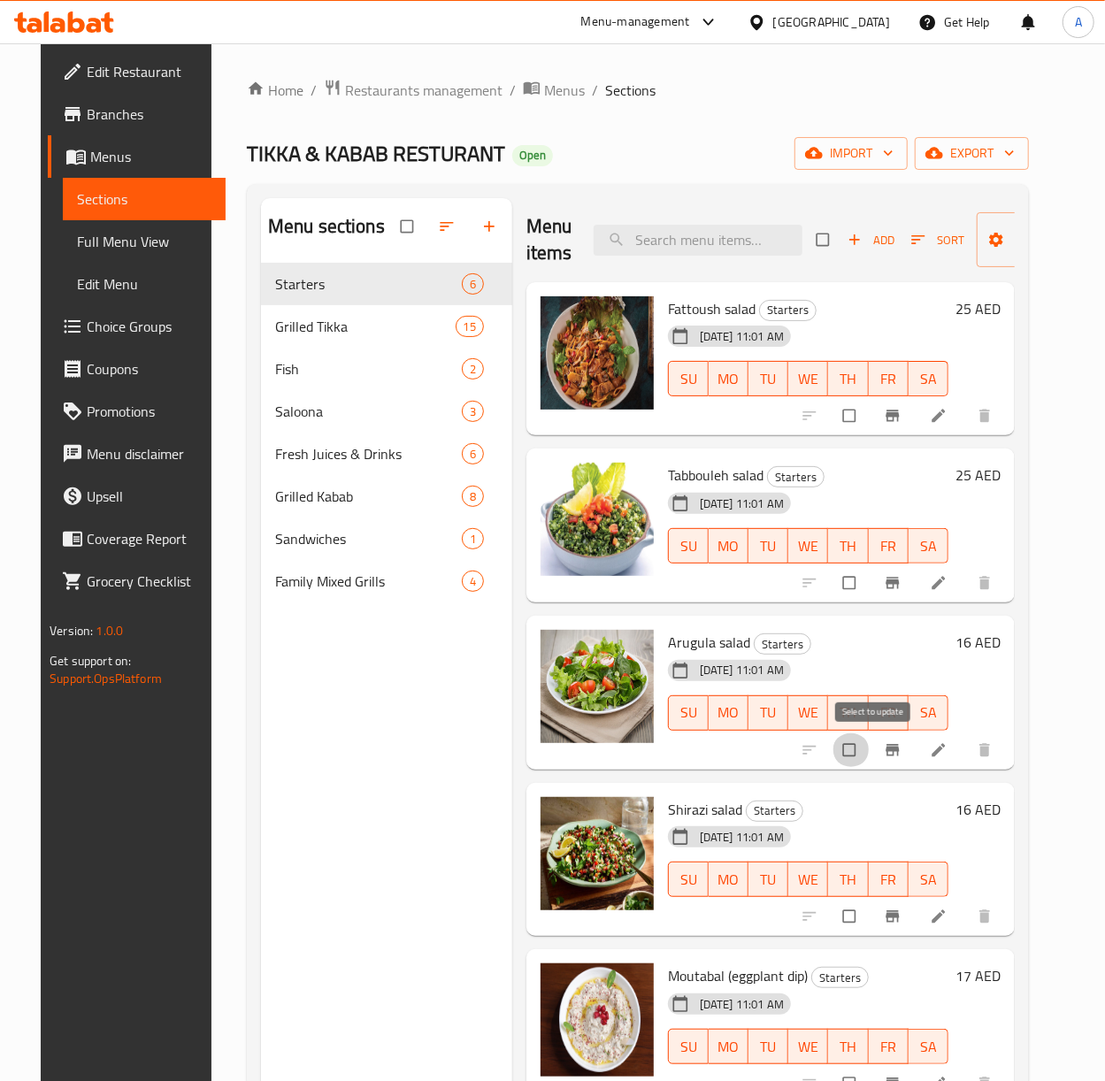
click at [868, 759] on input "checkbox" at bounding box center [851, 751] width 37 height 34
checkbox input "true"
click at [865, 920] on input "checkbox" at bounding box center [851, 917] width 37 height 34
checkbox input "true"
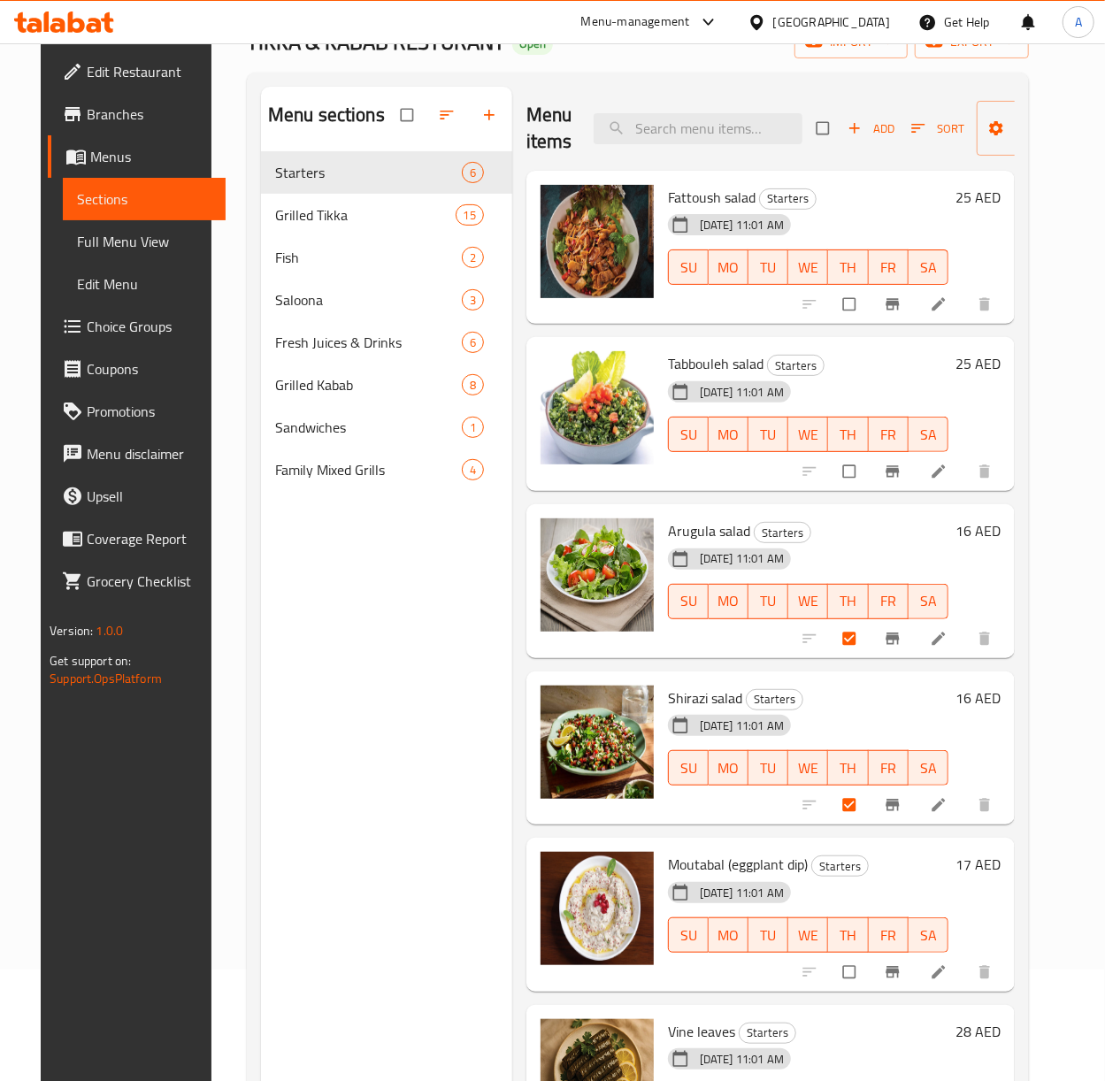
scroll to position [249, 0]
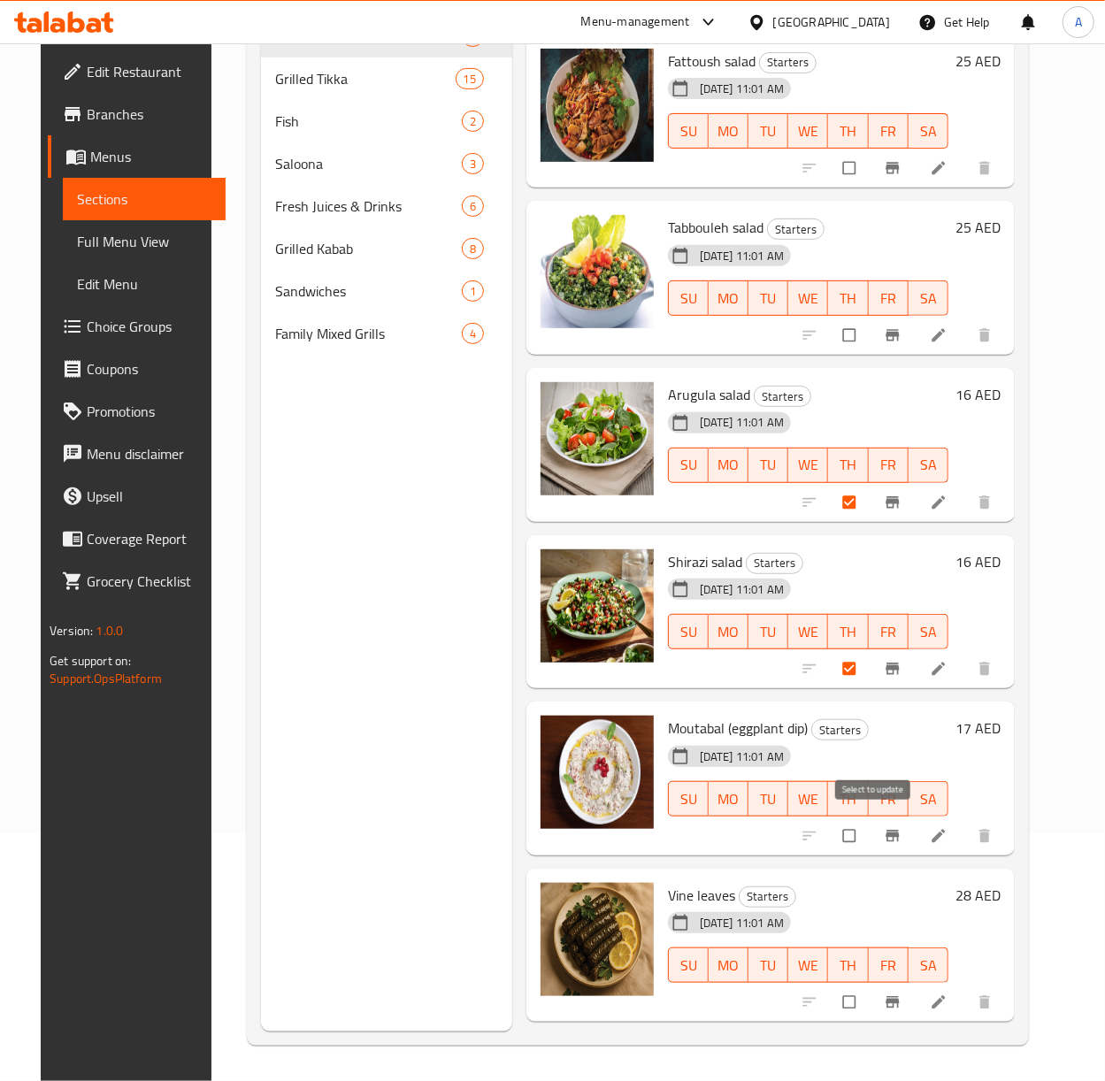
click at [868, 826] on input "checkbox" at bounding box center [851, 836] width 37 height 34
click at [862, 823] on input "checkbox" at bounding box center [851, 836] width 37 height 34
checkbox input "true"
click at [861, 996] on input "checkbox" at bounding box center [851, 1003] width 37 height 34
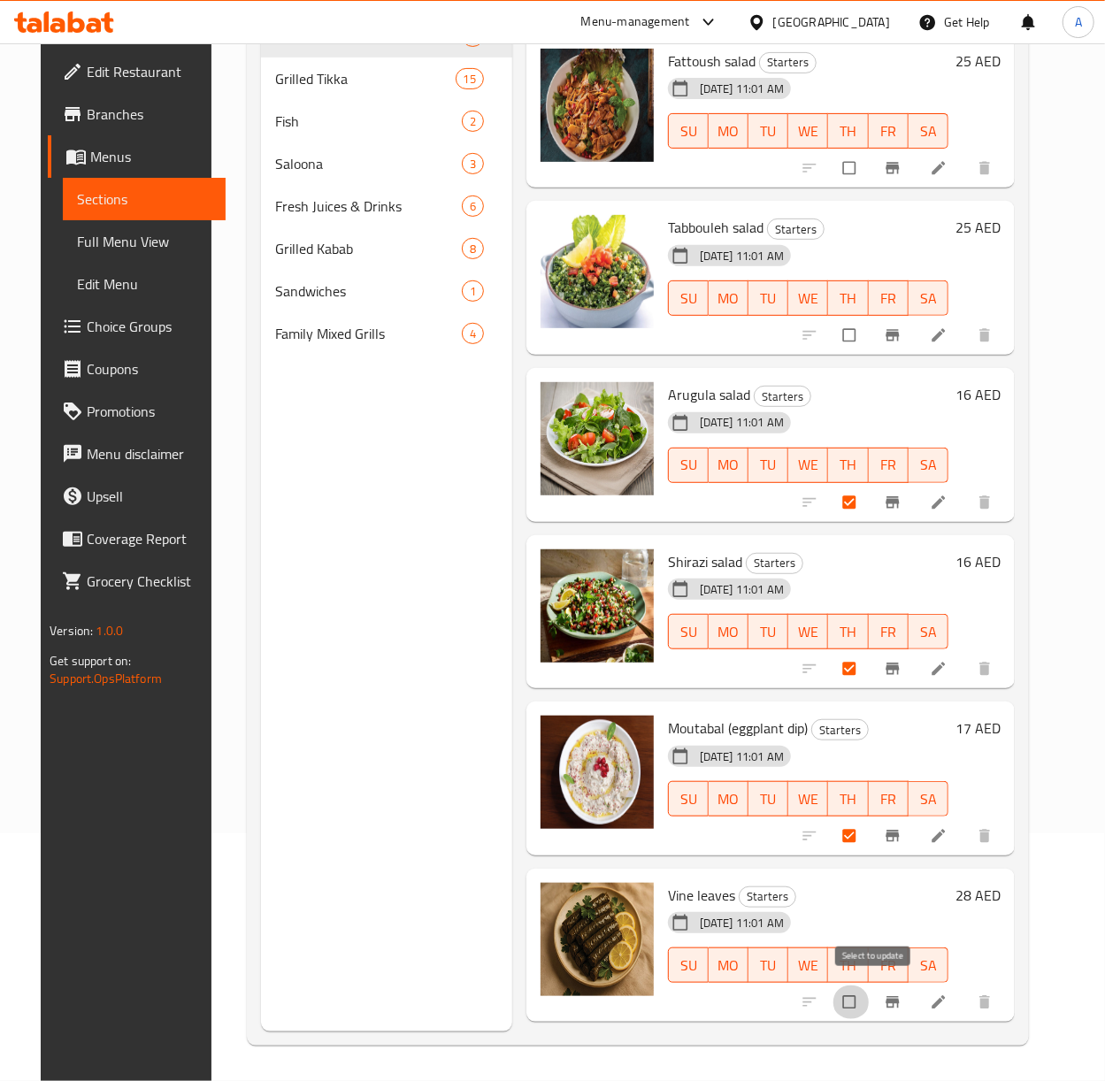
checkbox input "true"
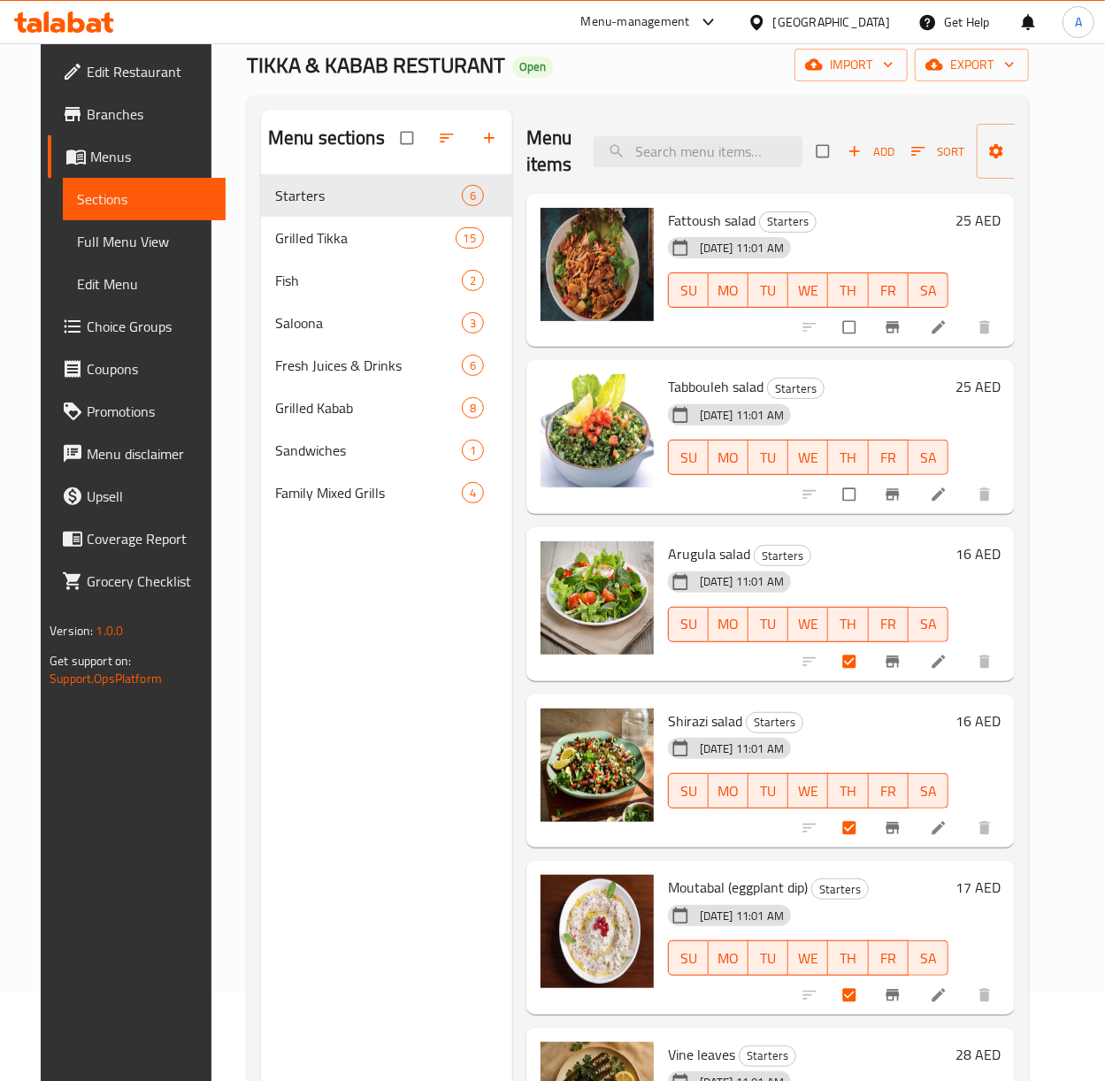
scroll to position [0, 0]
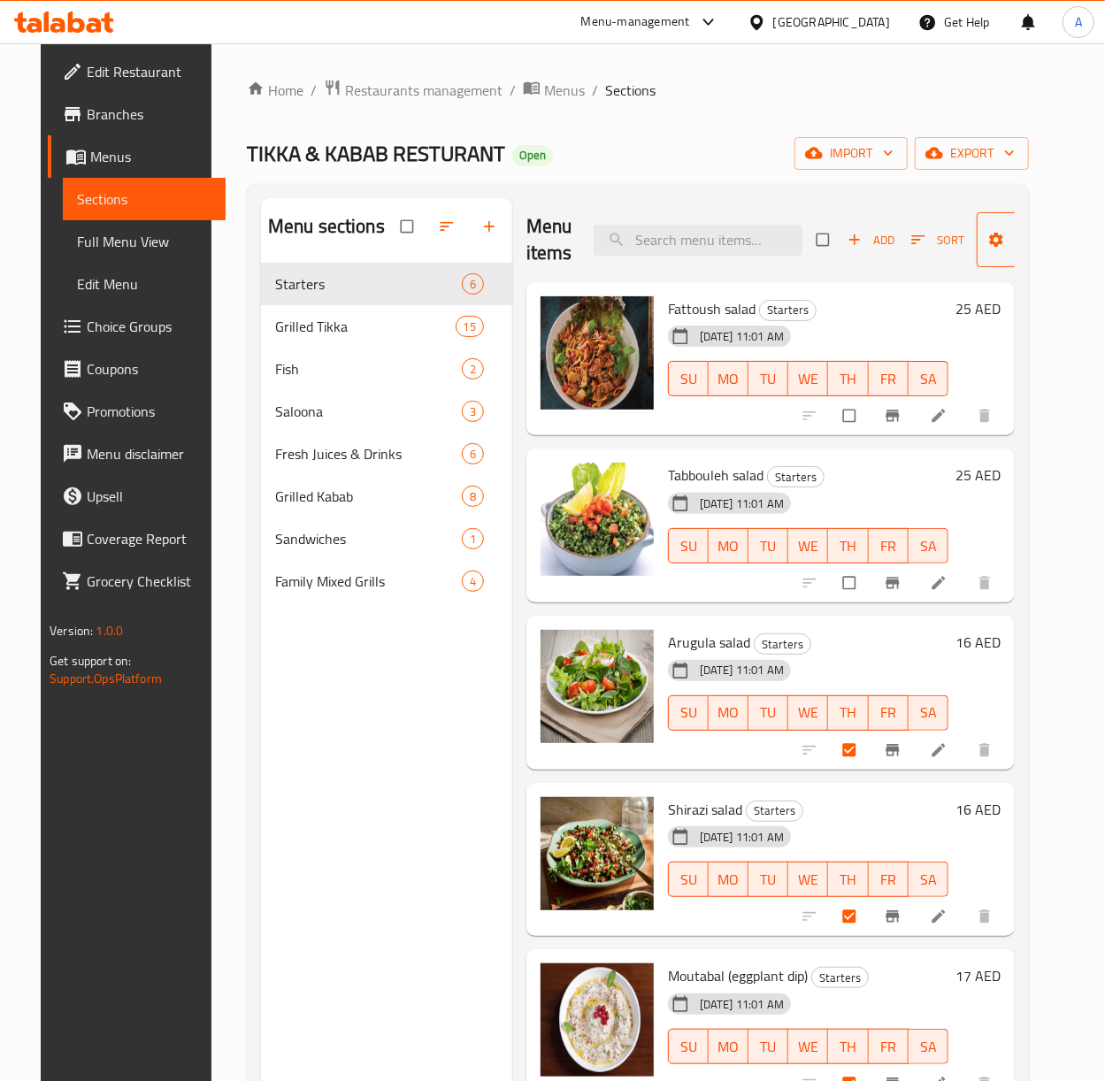
click at [1016, 249] on span "Manage items" at bounding box center [1039, 240] width 97 height 44
click at [988, 242] on icon "button" at bounding box center [997, 240] width 18 height 18
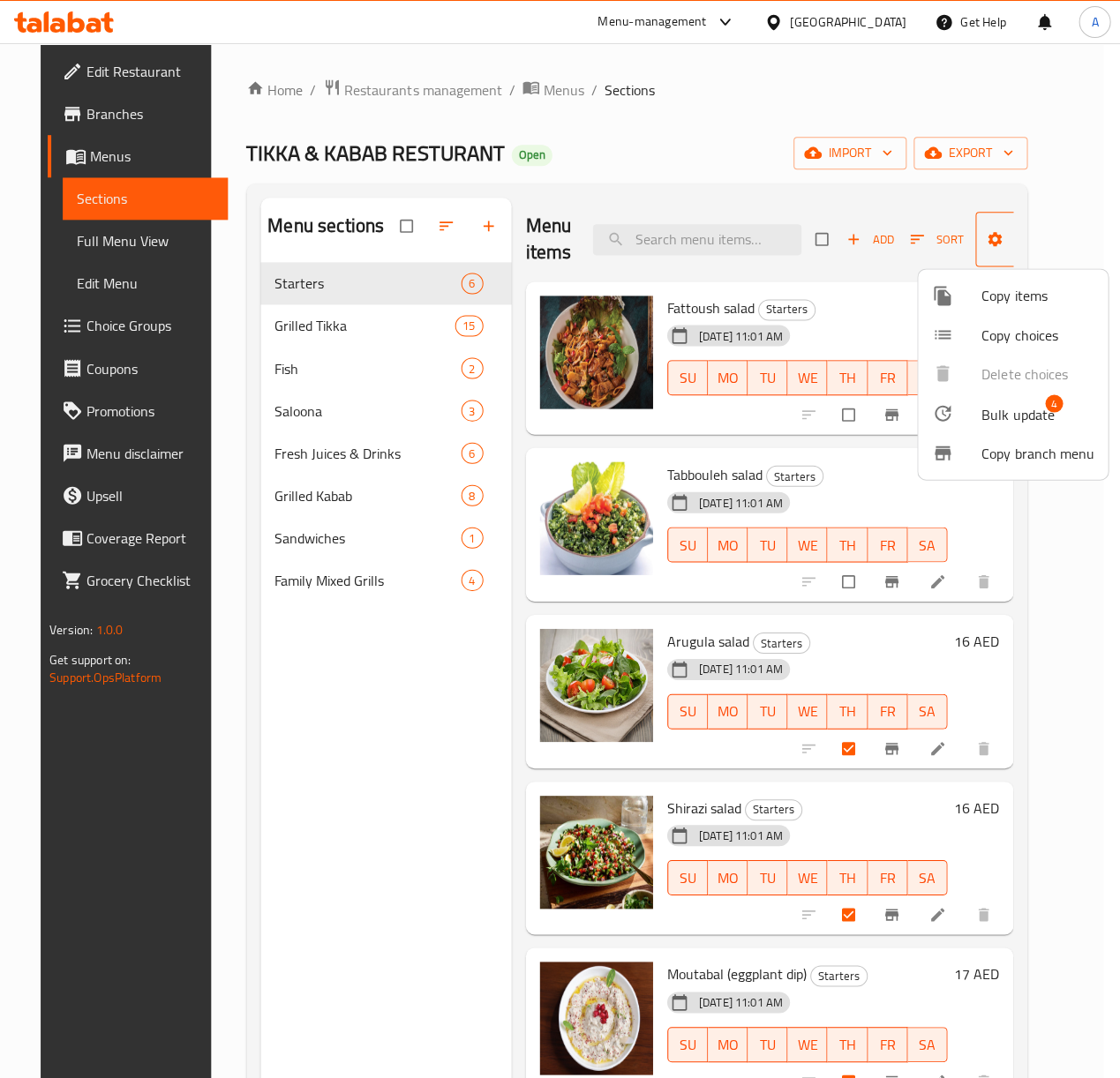
click at [985, 241] on div at bounding box center [560, 539] width 1120 height 1078
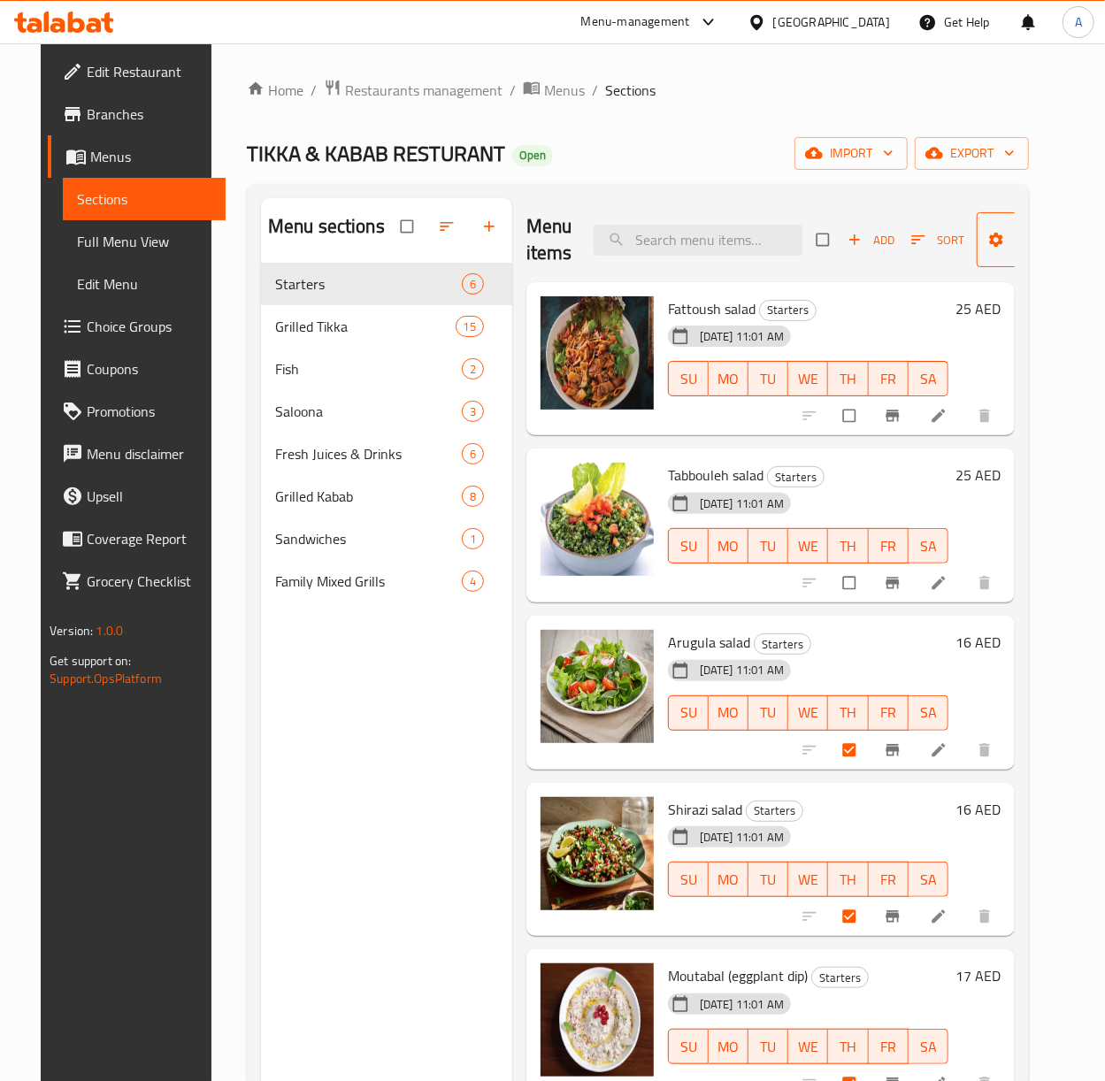
click at [988, 242] on icon "button" at bounding box center [997, 240] width 18 height 18
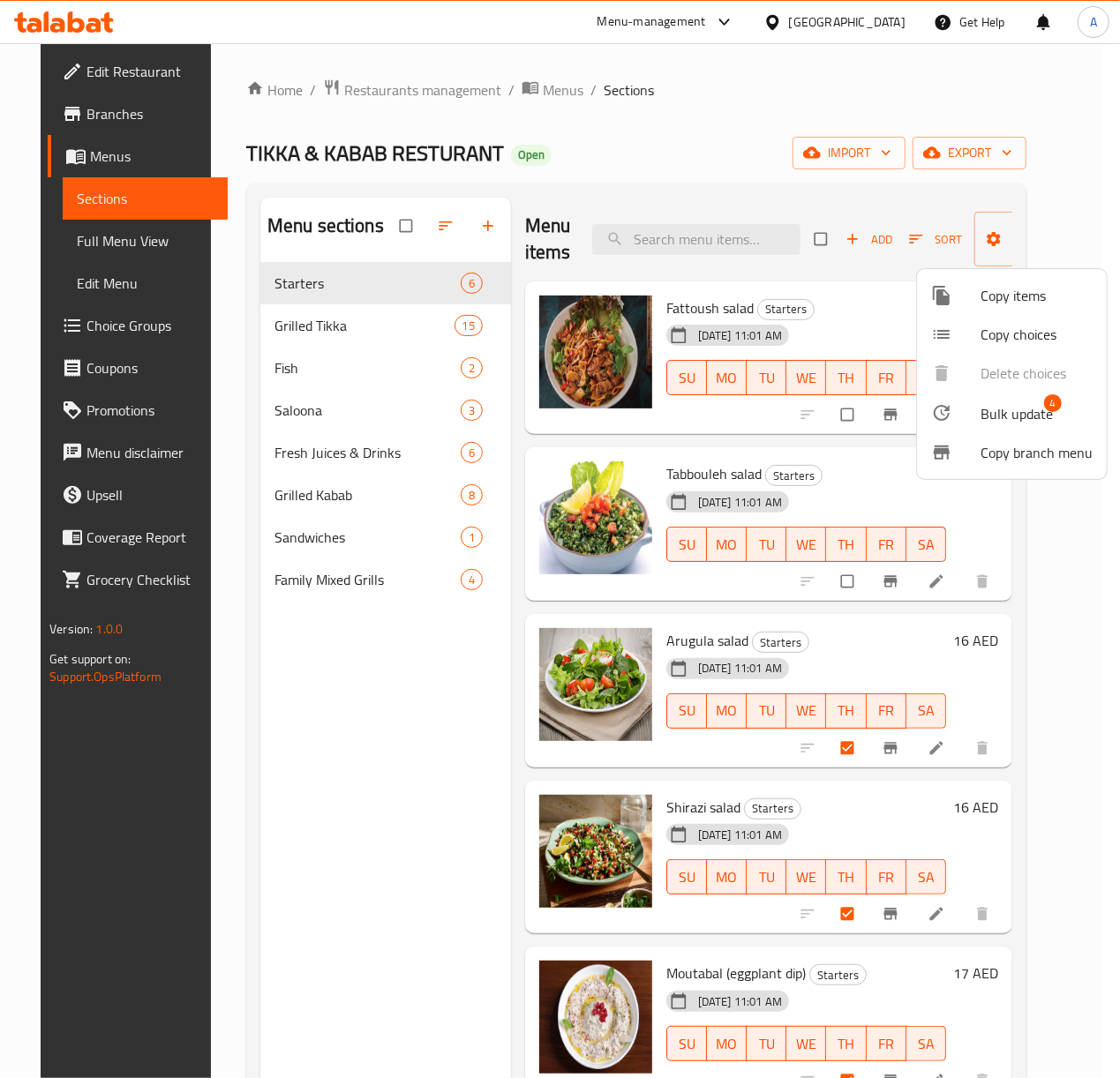
click at [981, 413] on span "Bulk update" at bounding box center [1016, 413] width 73 height 21
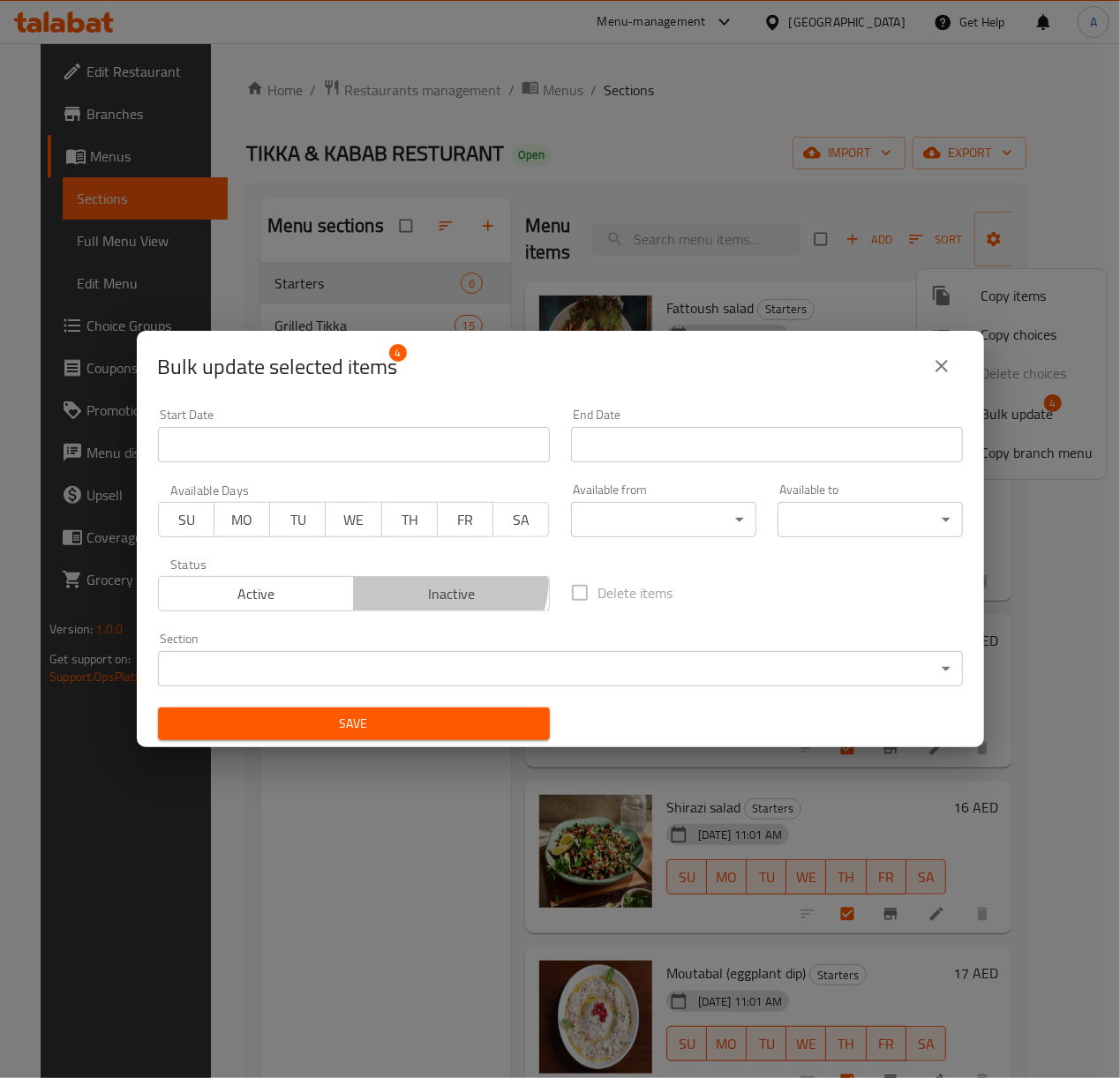
click at [443, 581] on span "Inactive" at bounding box center [452, 594] width 182 height 26
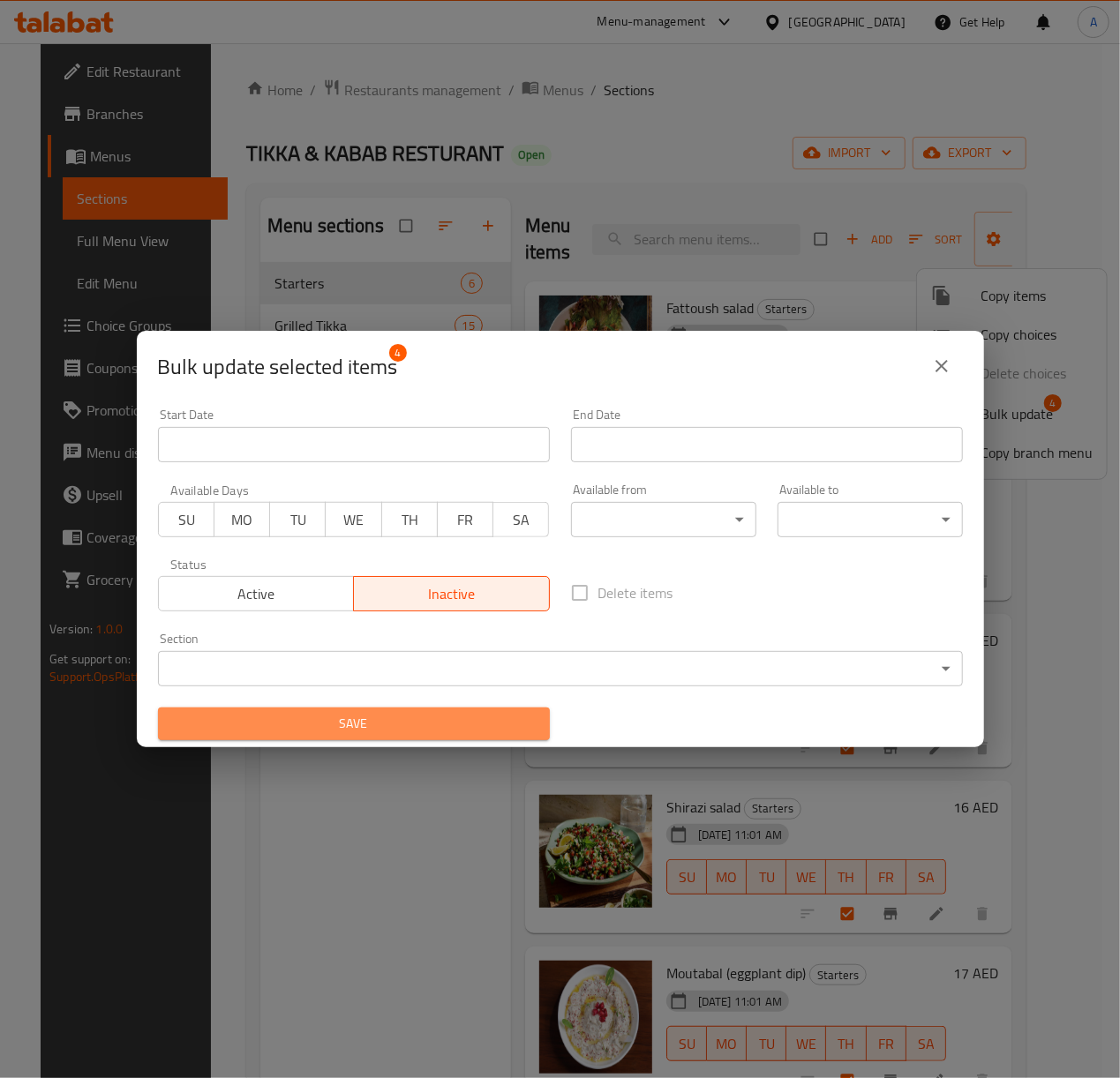
click at [434, 731] on span "Save" at bounding box center [354, 724] width 364 height 22
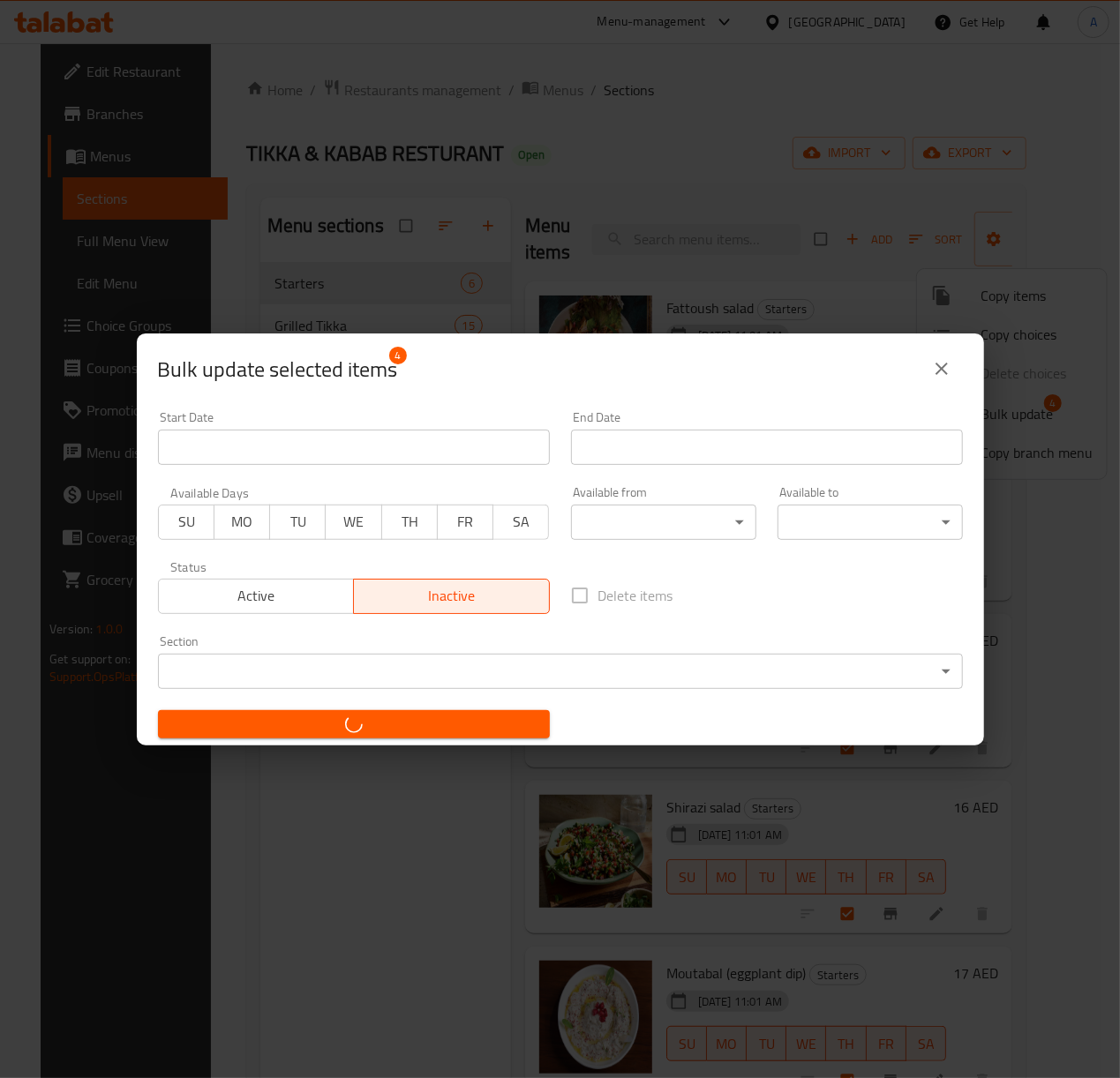
checkbox input "false"
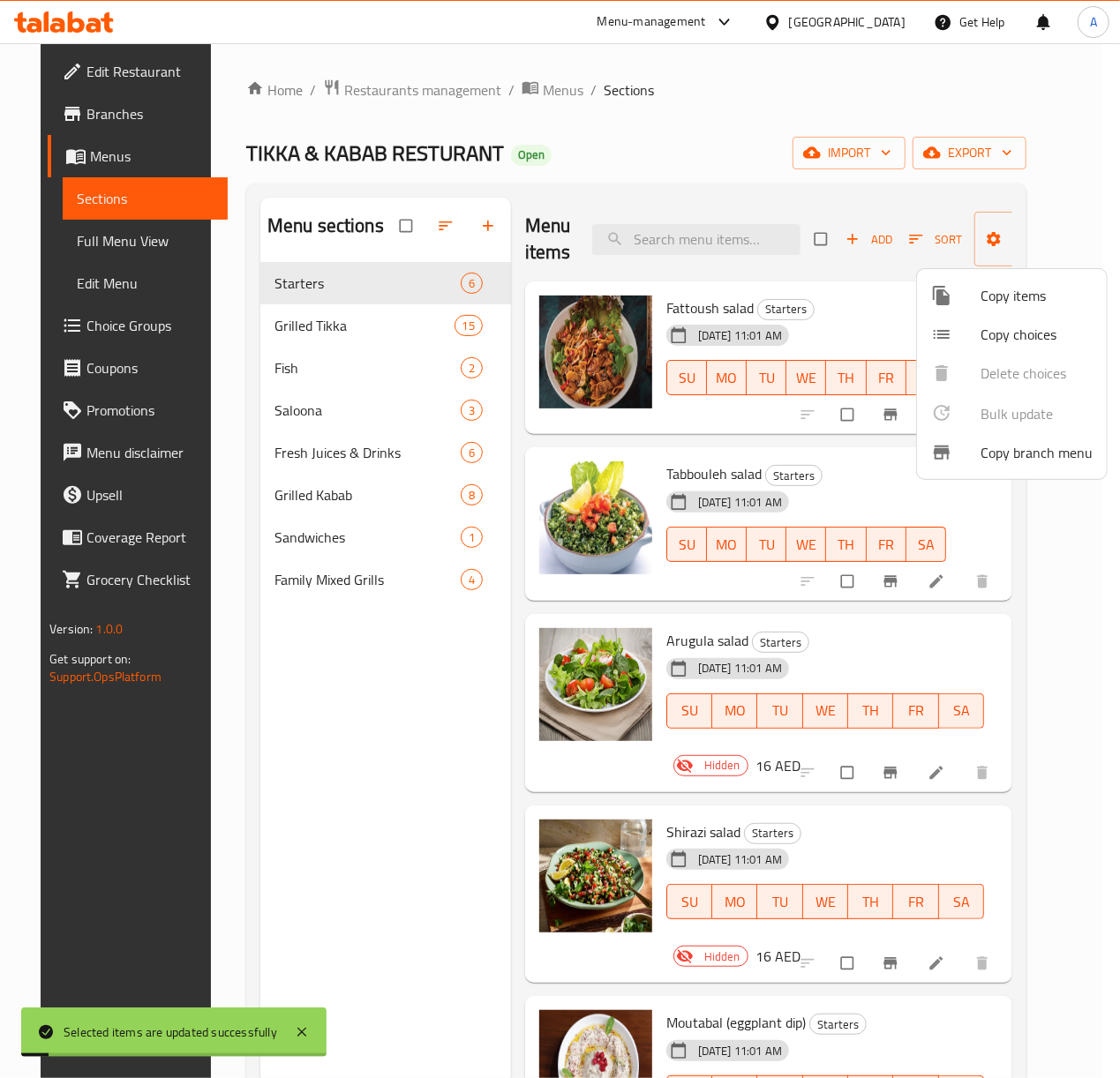
click at [897, 493] on div at bounding box center [560, 539] width 1120 height 1078
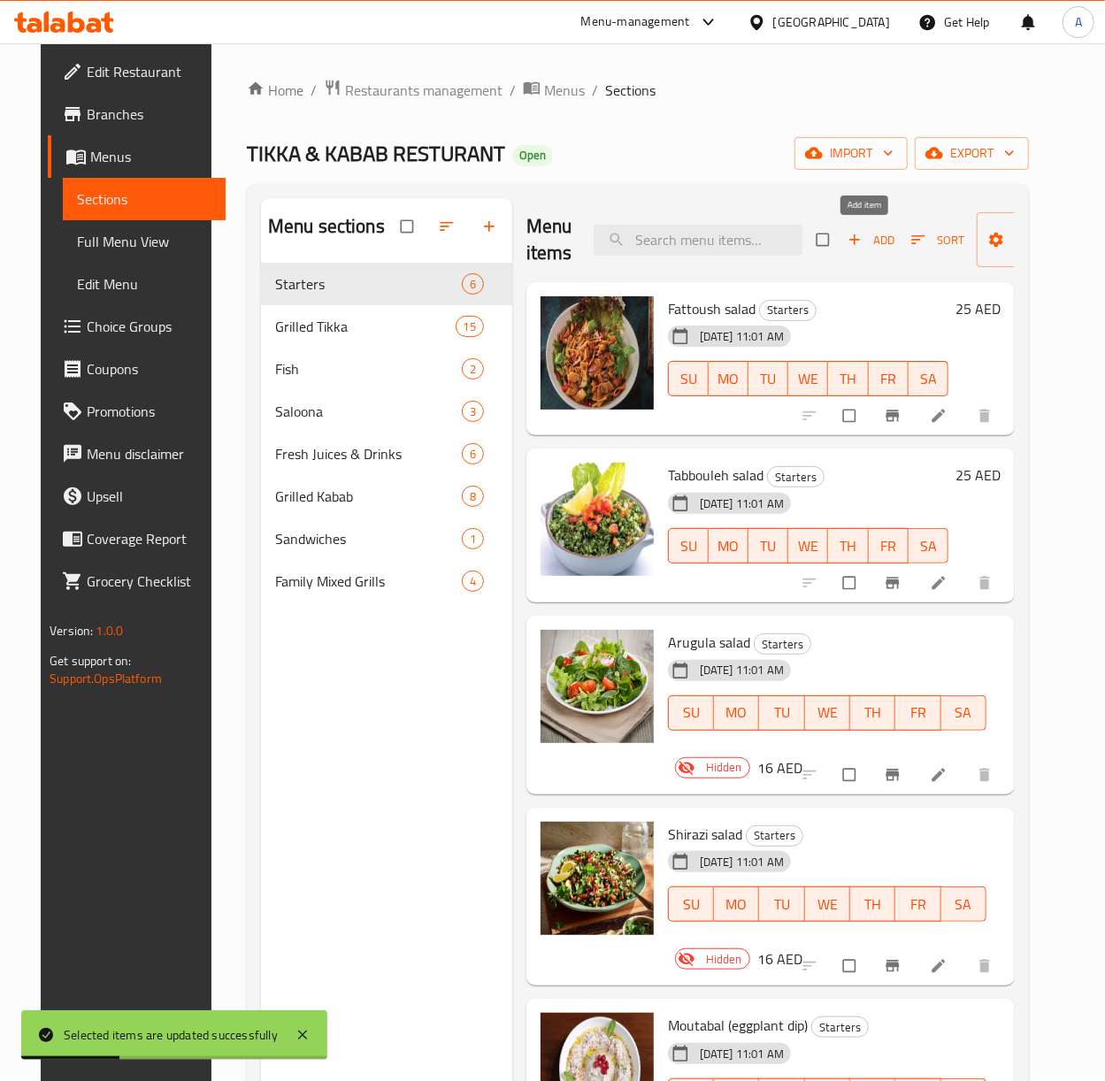
click at [854, 238] on icon "button" at bounding box center [855, 240] width 18 height 18
